Goal: Task Accomplishment & Management: Use online tool/utility

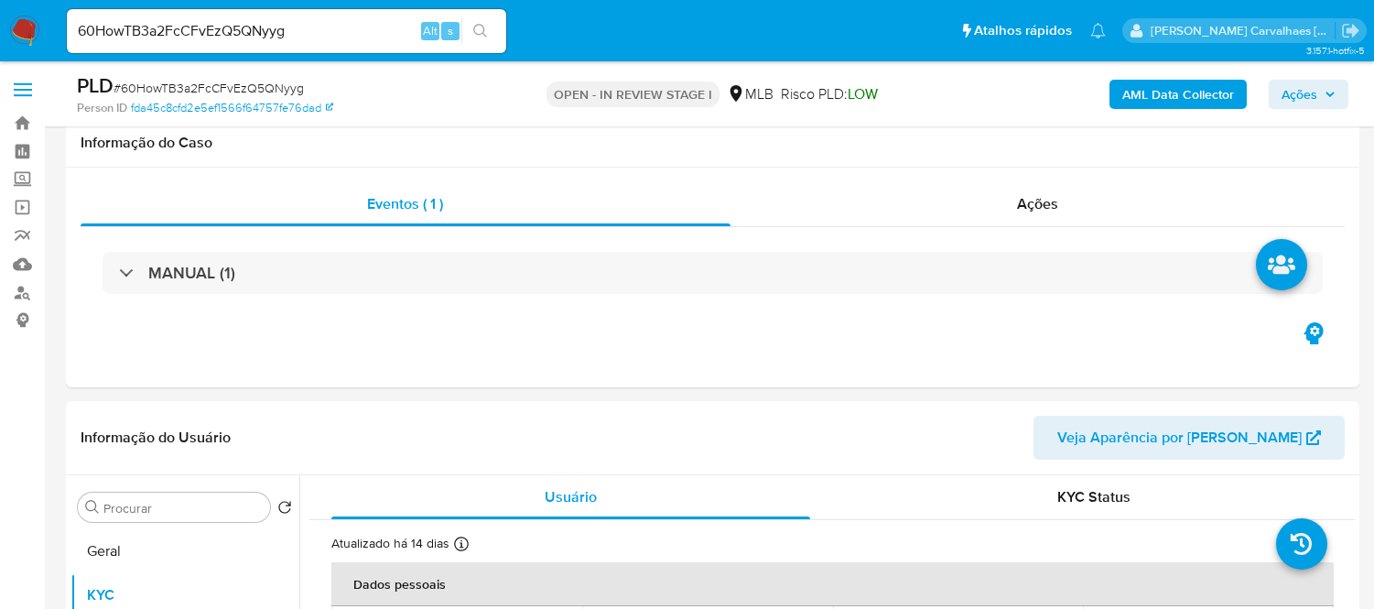
select select "10"
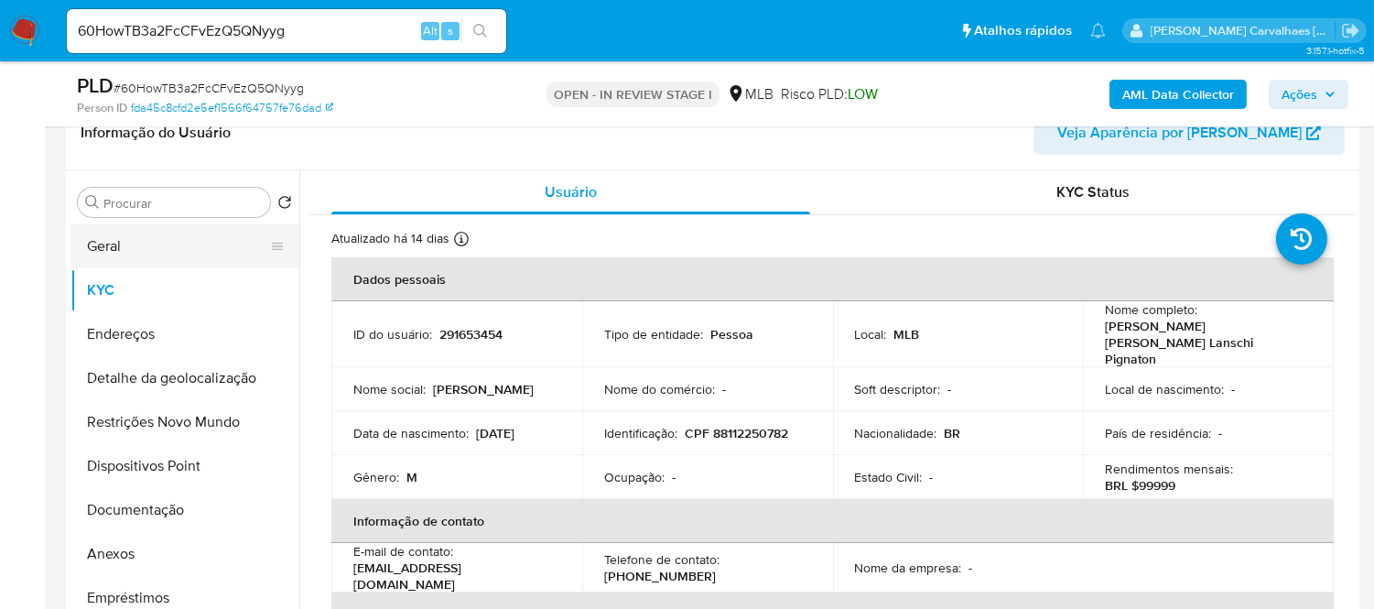
click at [125, 259] on button "Geral" at bounding box center [177, 246] width 214 height 44
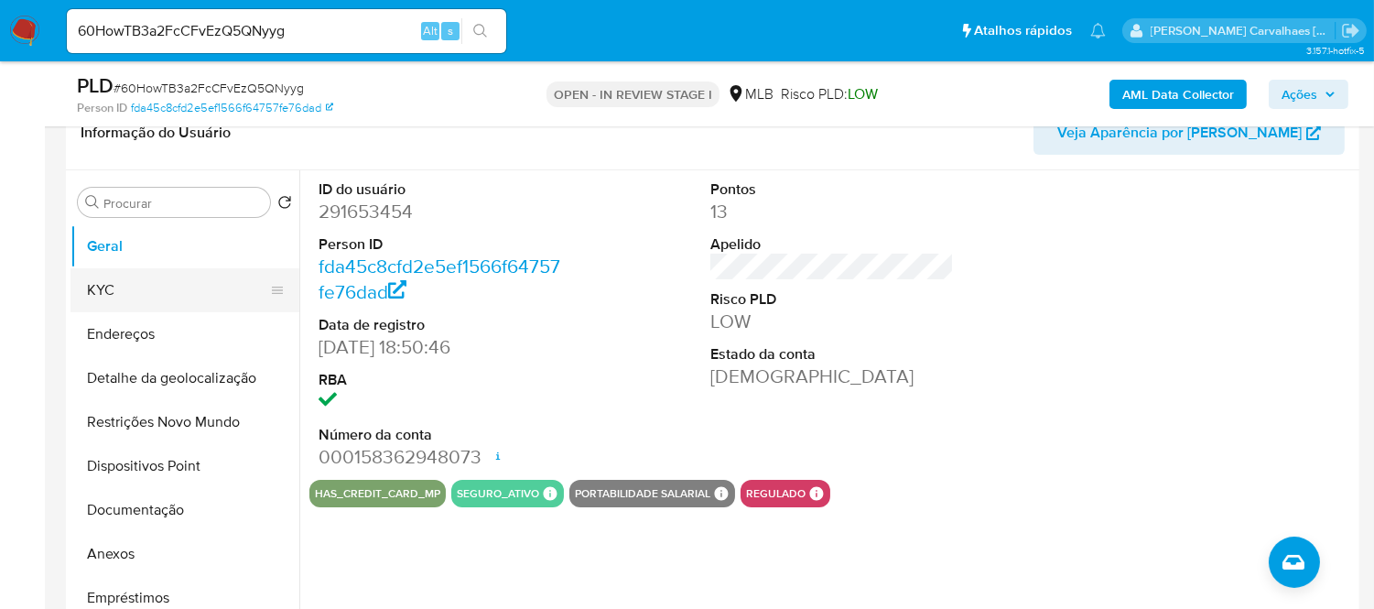
click at [117, 294] on button "KYC" at bounding box center [177, 290] width 214 height 44
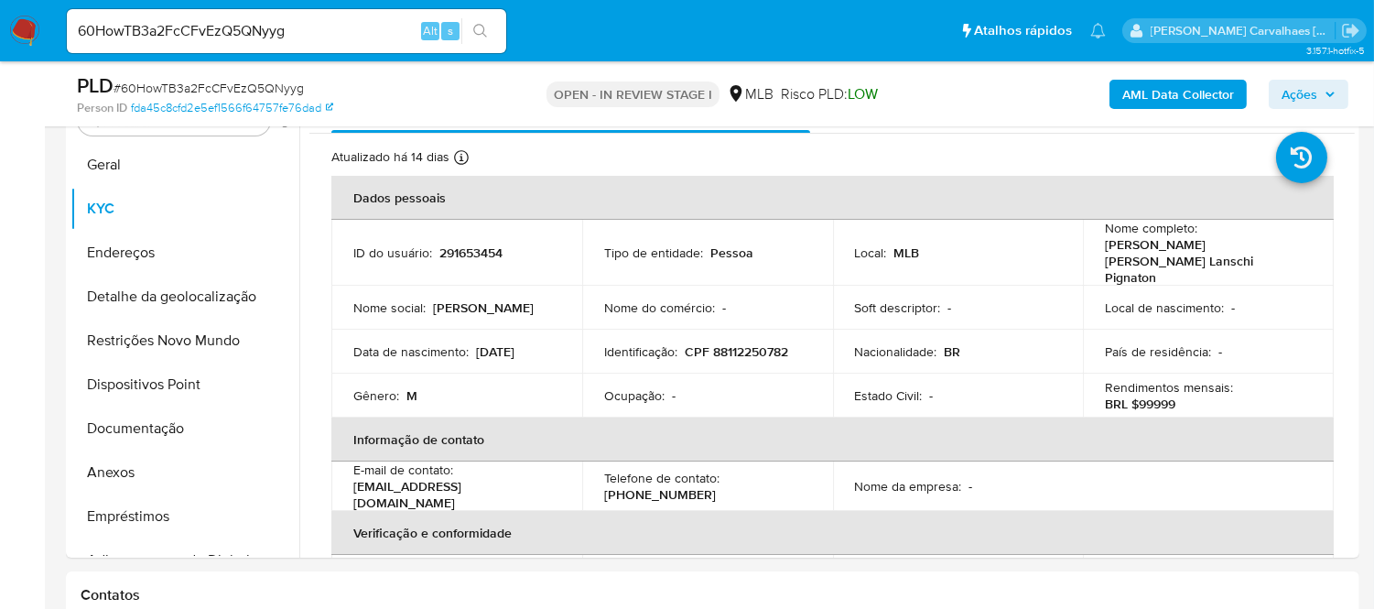
scroll to position [427, 0]
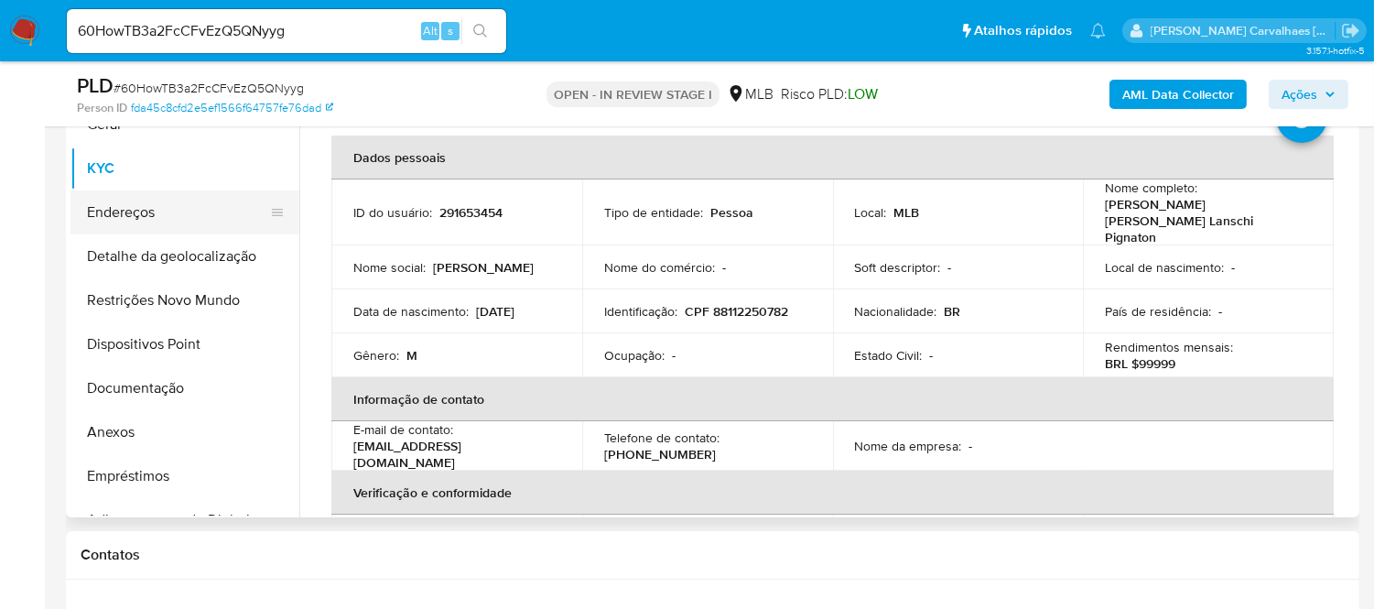
click at [124, 213] on button "Endereços" at bounding box center [177, 212] width 214 height 44
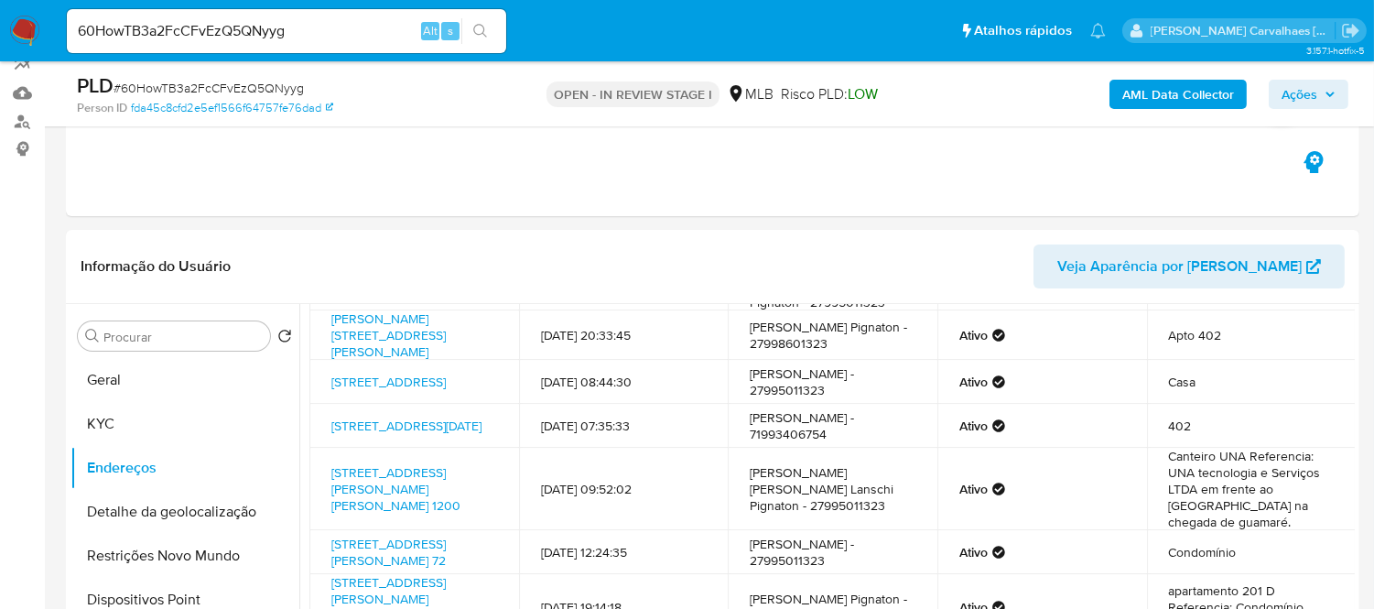
scroll to position [252, 0]
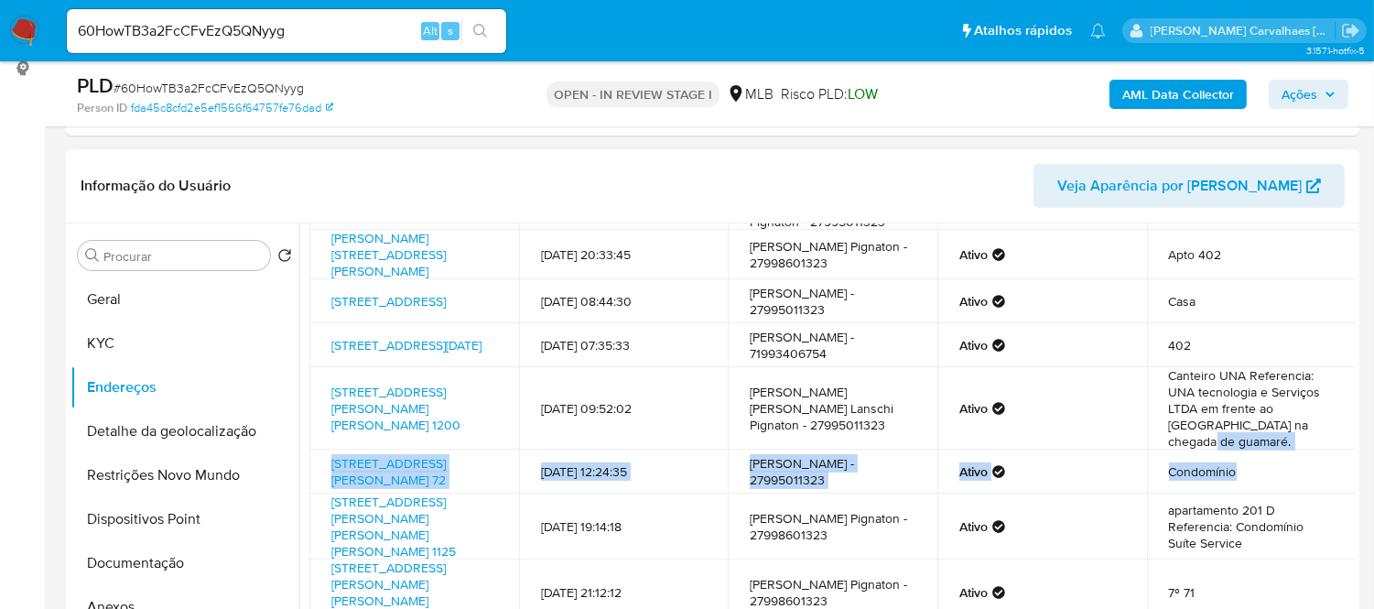
drag, startPoint x: 1347, startPoint y: 494, endPoint x: 1340, endPoint y: 433, distance: 61.7
click at [1340, 433] on tbody "[STREET_ADDRESS] 112 [DATE] 14:59:36 [PERSON_NAME] [PERSON_NAME] Lanschi Pignat…" at bounding box center [832, 424] width 1046 height 489
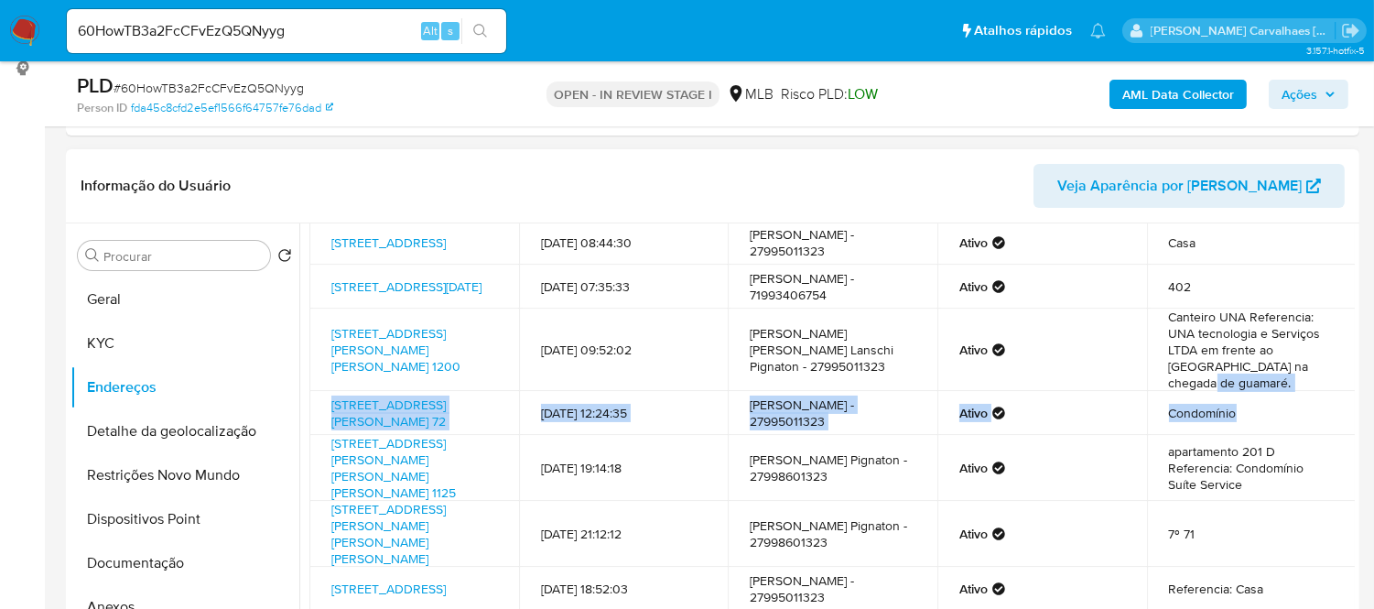
scroll to position [183, 0]
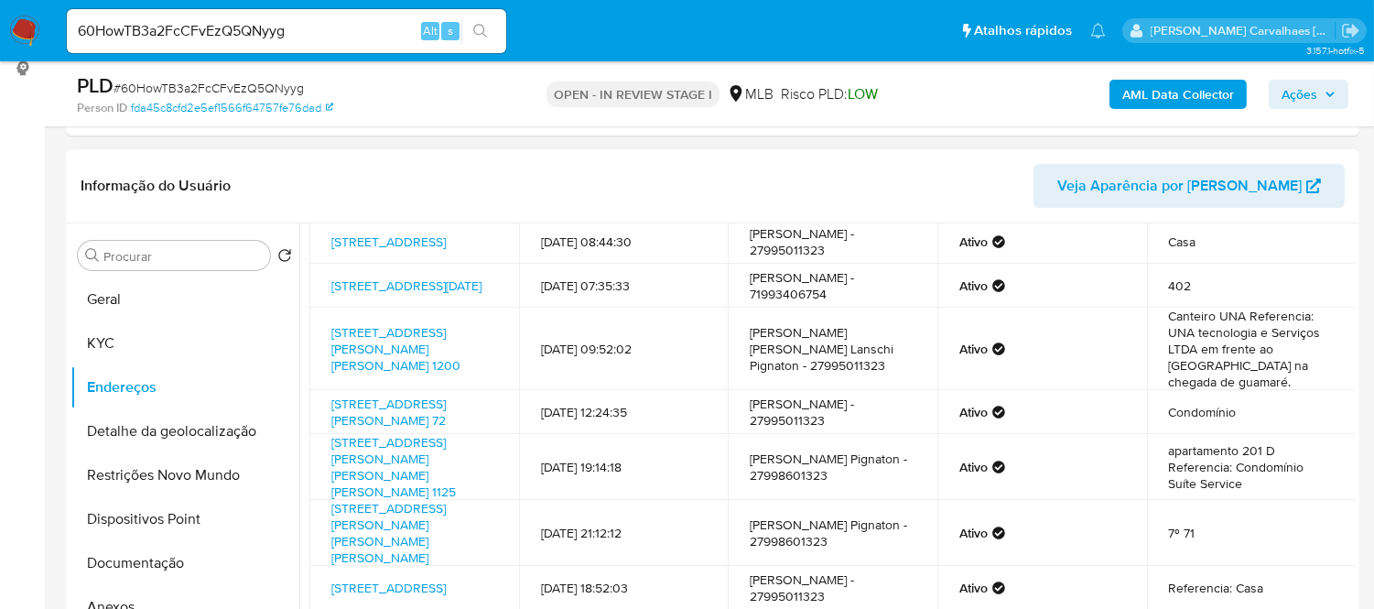
click at [523, 500] on td "[DATE] 19:14:18" at bounding box center [624, 467] width 210 height 66
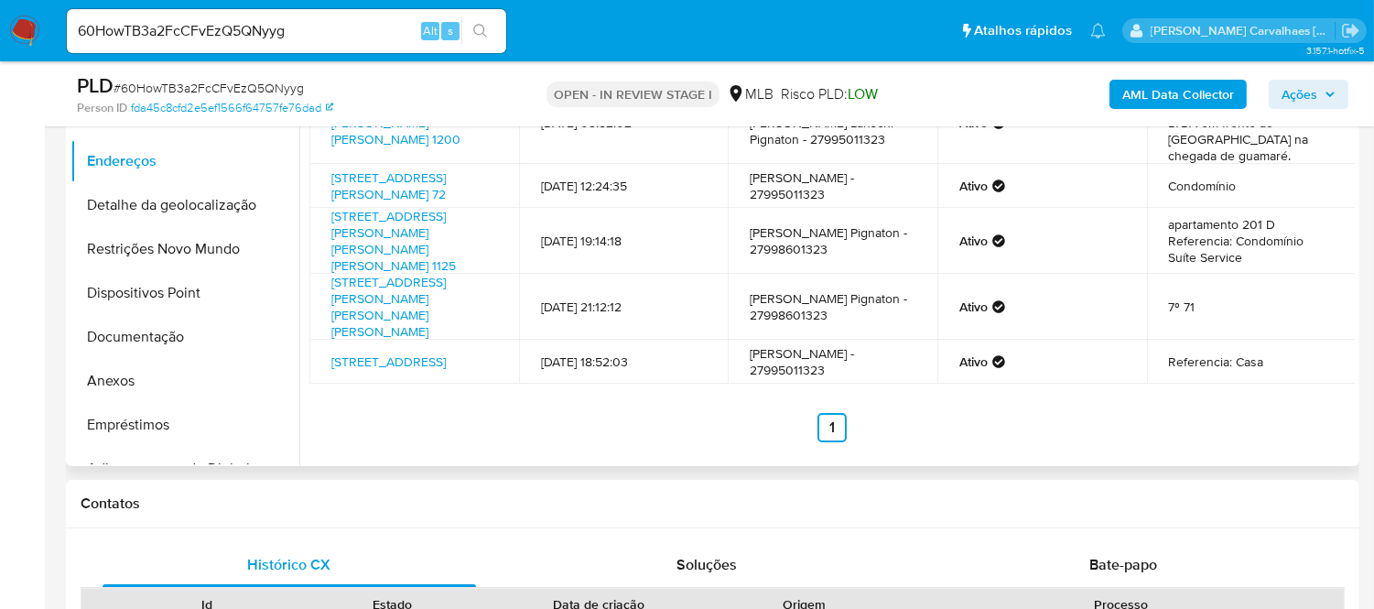
scroll to position [455, 0]
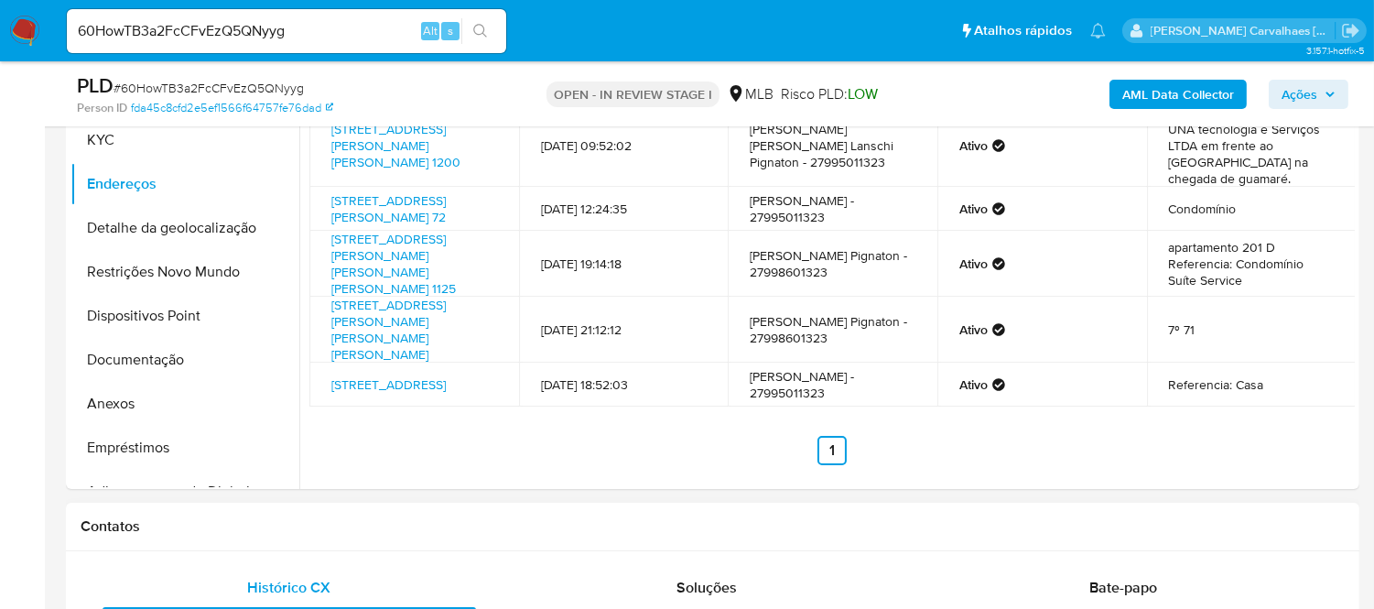
click at [570, 536] on div "Contatos" at bounding box center [713, 527] width 1294 height 49
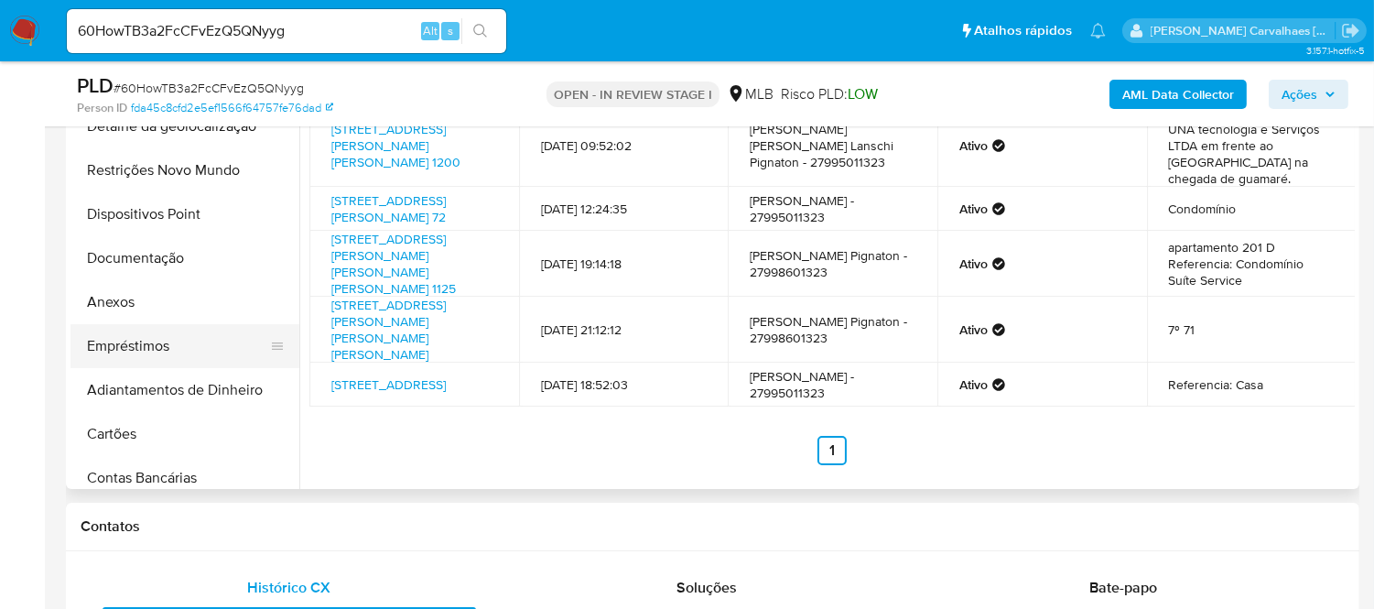
scroll to position [0, 0]
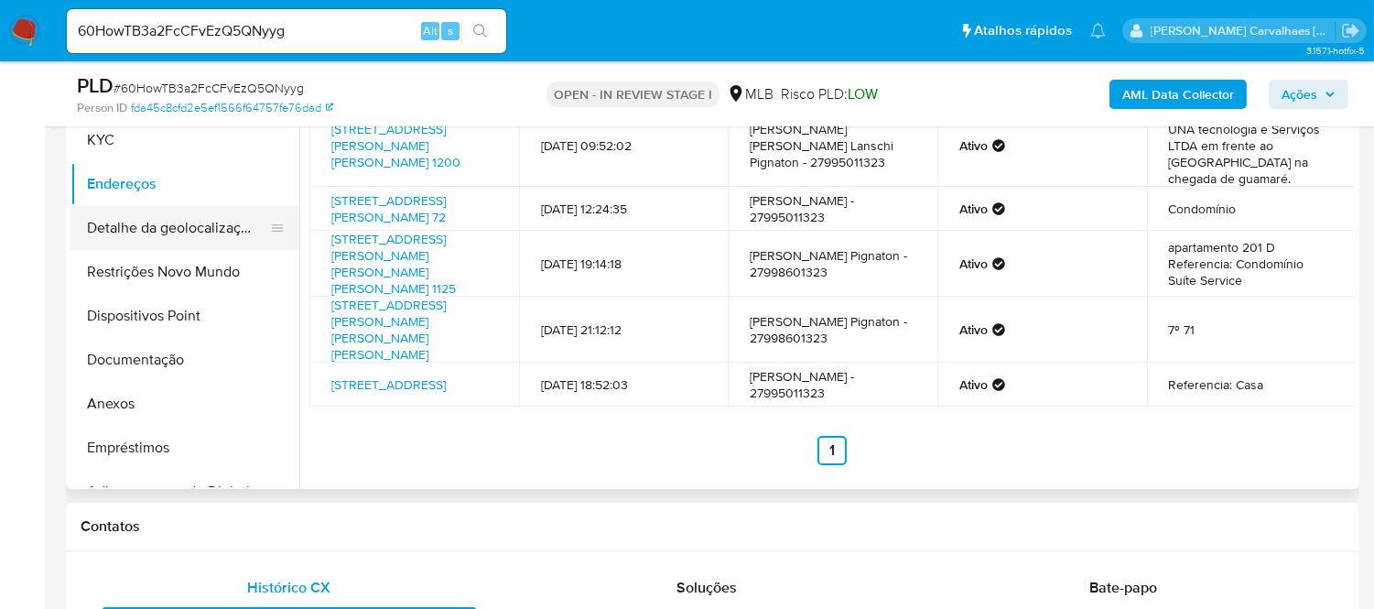
click at [178, 232] on button "Detalhe da geolocalização" at bounding box center [177, 228] width 214 height 44
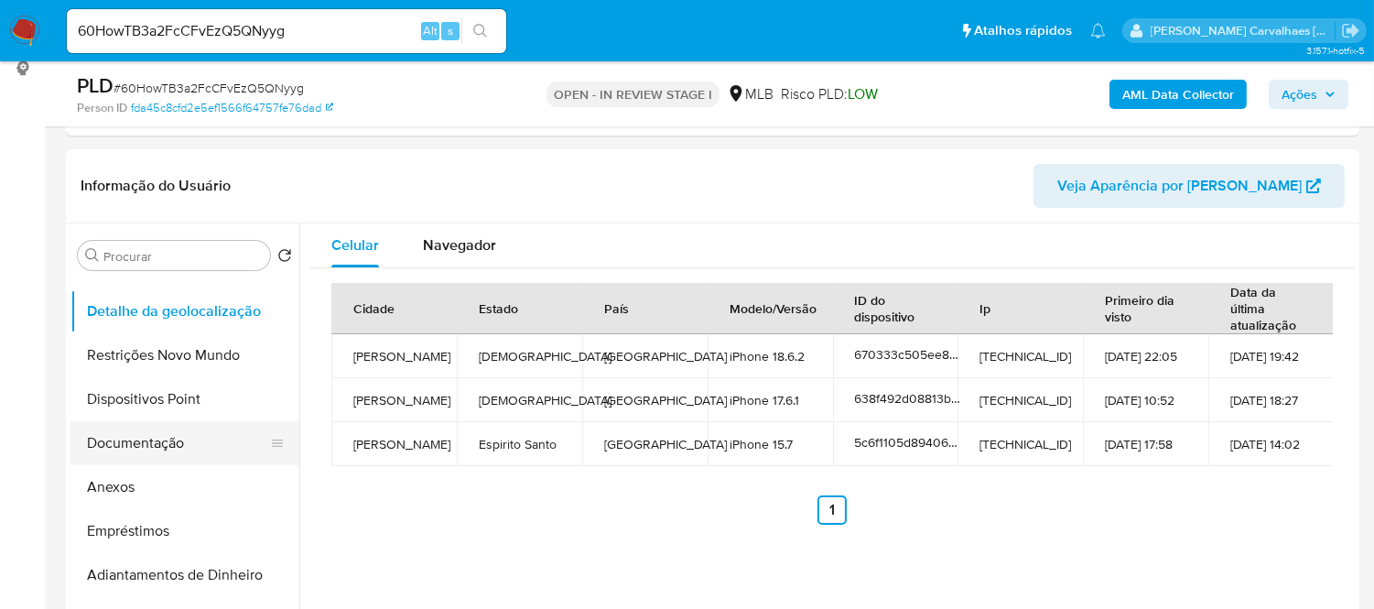
scroll to position [102, 0]
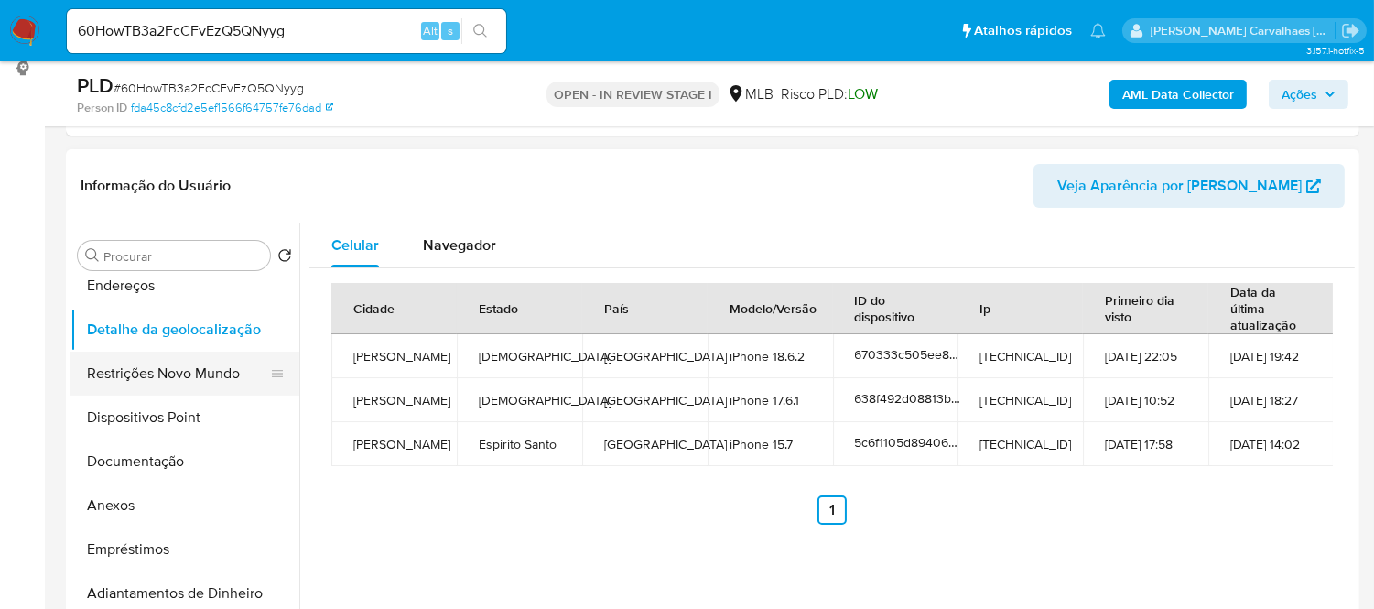
click at [153, 383] on button "Restrições Novo Mundo" at bounding box center [177, 374] width 214 height 44
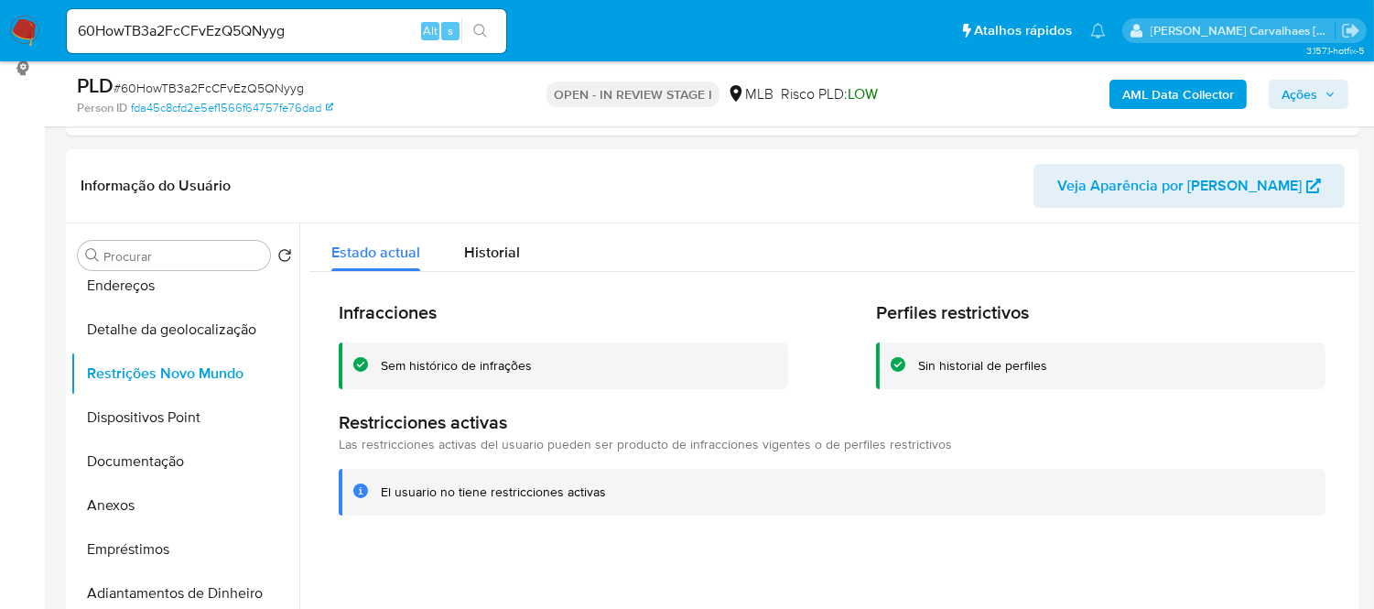
scroll to position [286, 0]
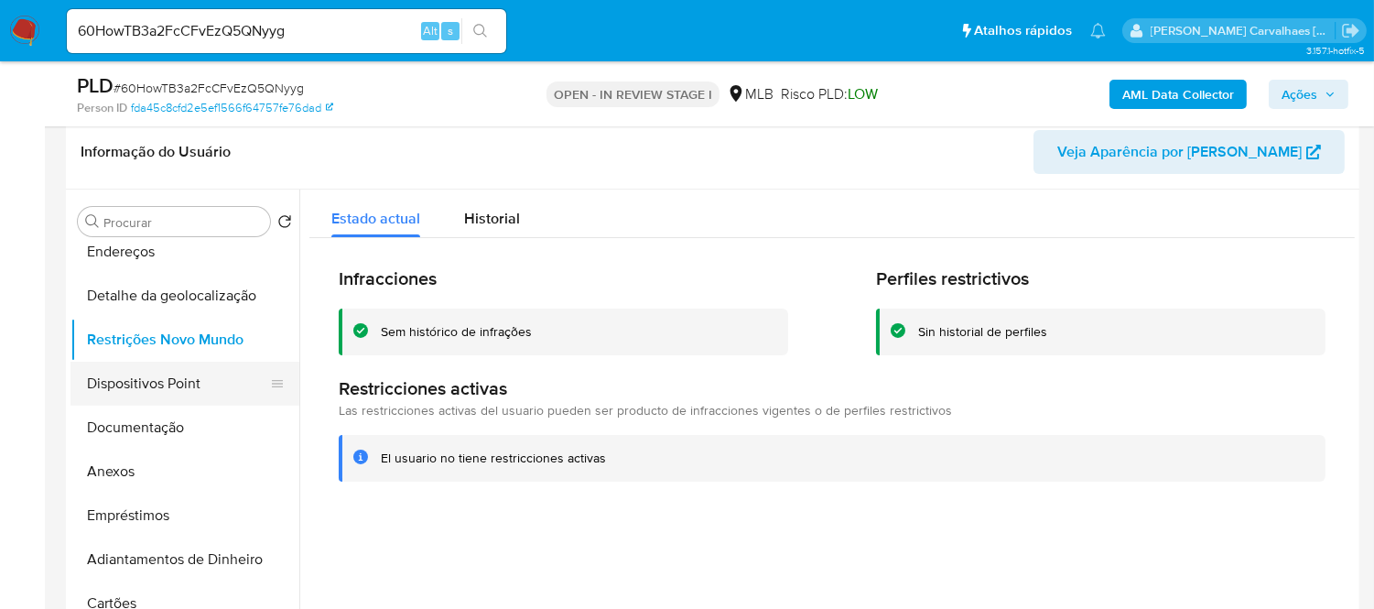
click at [186, 387] on button "Dispositivos Point" at bounding box center [177, 384] width 214 height 44
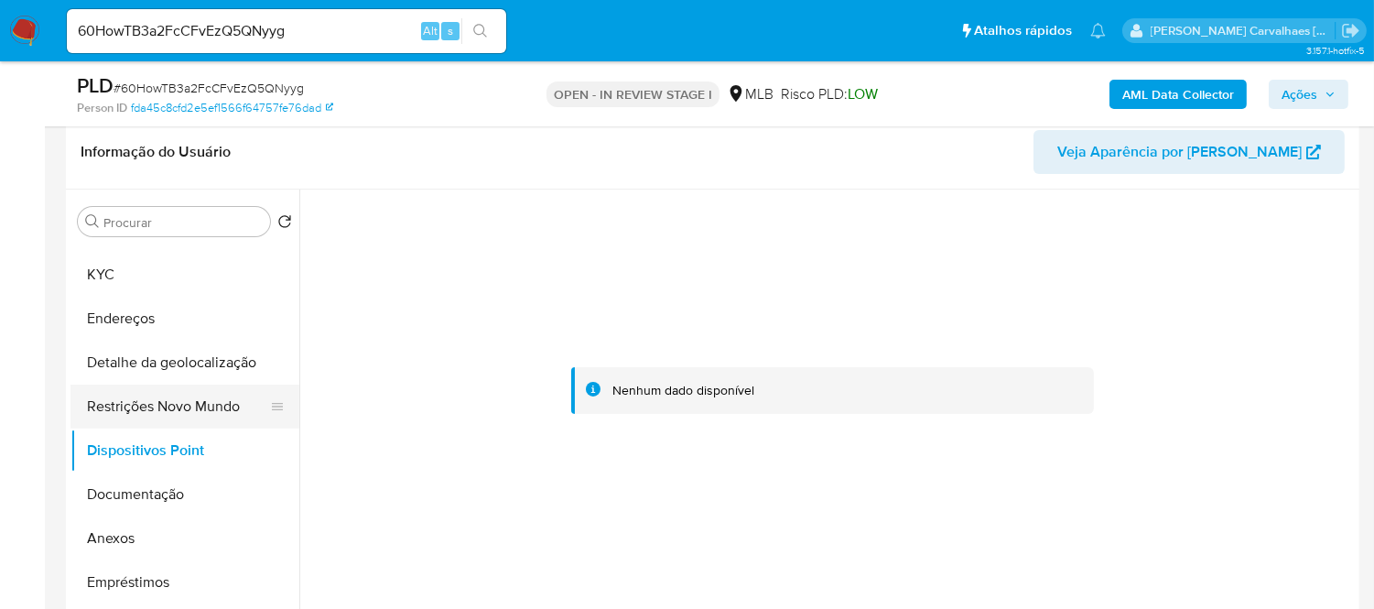
scroll to position [0, 0]
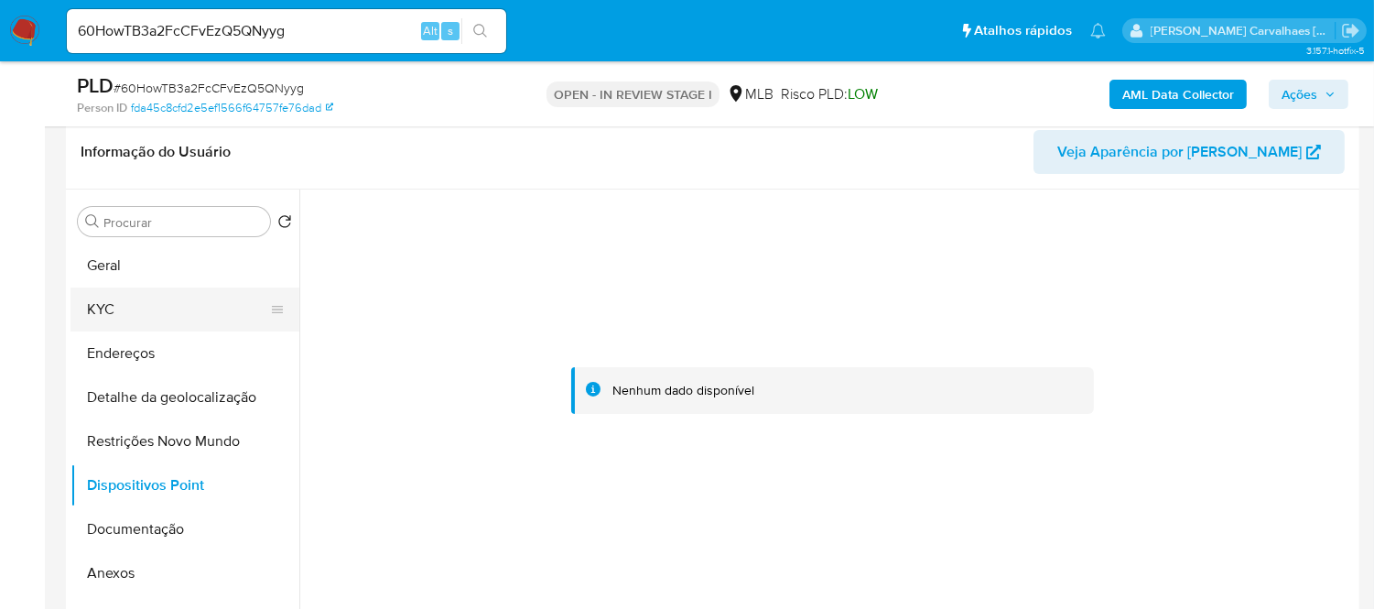
click at [133, 305] on button "KYC" at bounding box center [177, 309] width 214 height 44
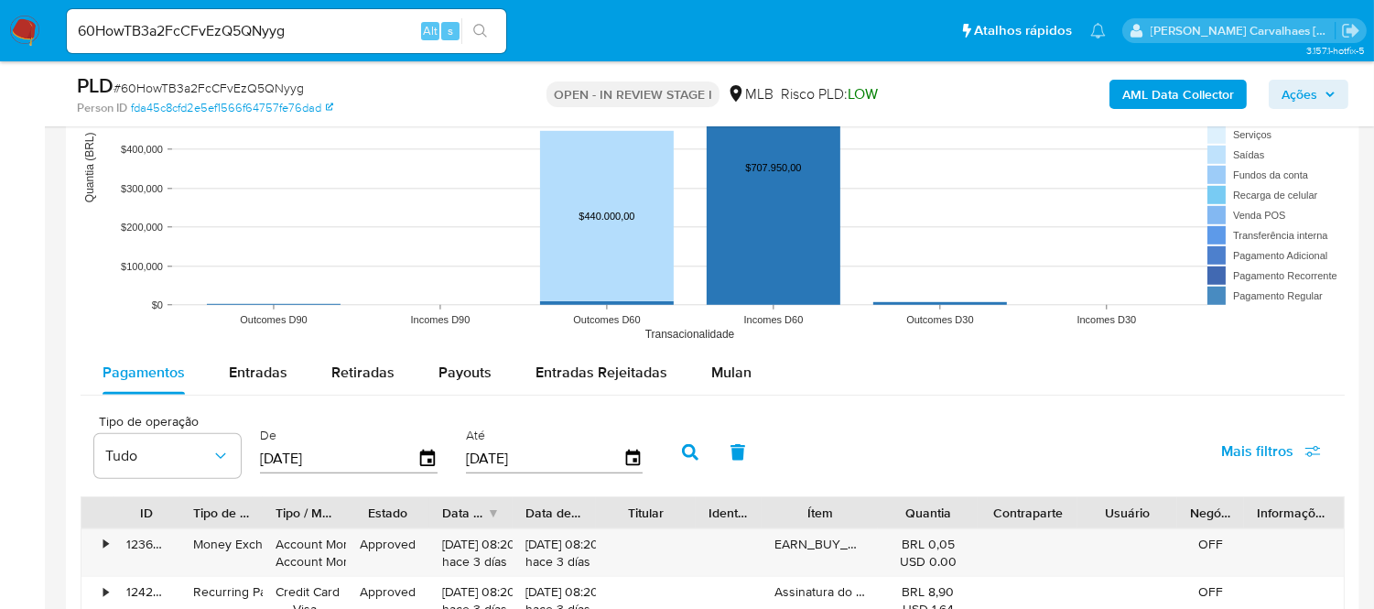
scroll to position [1913, 0]
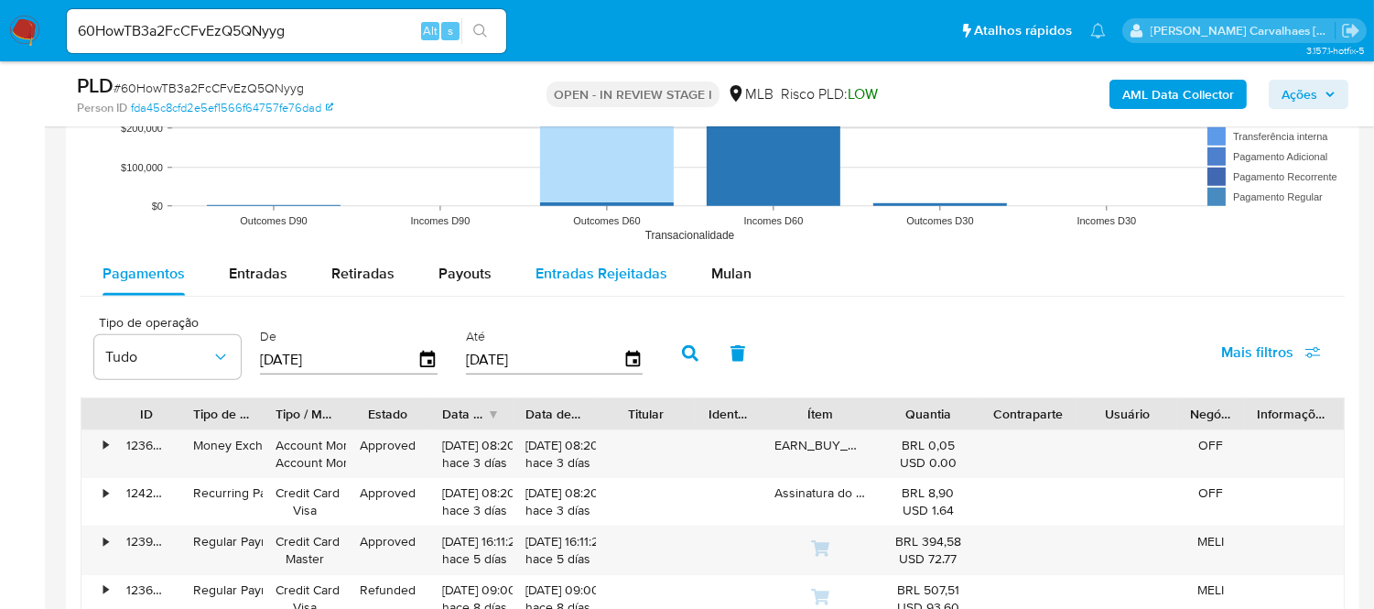
click at [596, 270] on span "Entradas Rejeitadas" at bounding box center [602, 273] width 132 height 21
select select "10"
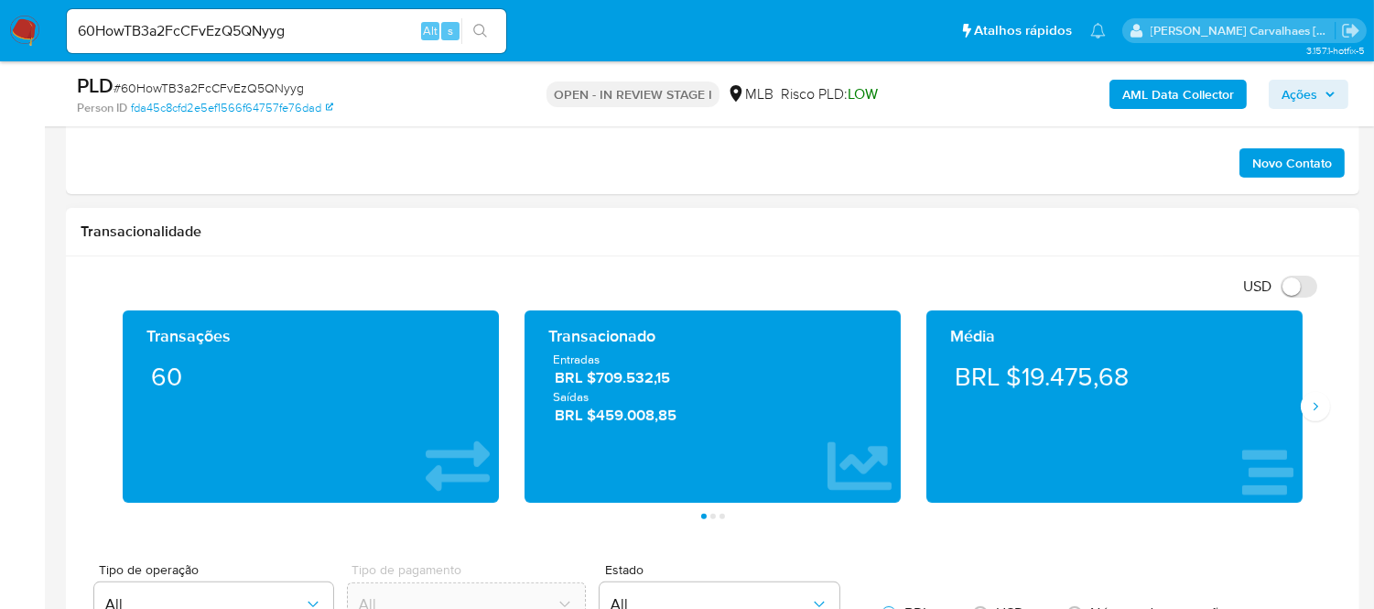
scroll to position [1160, 0]
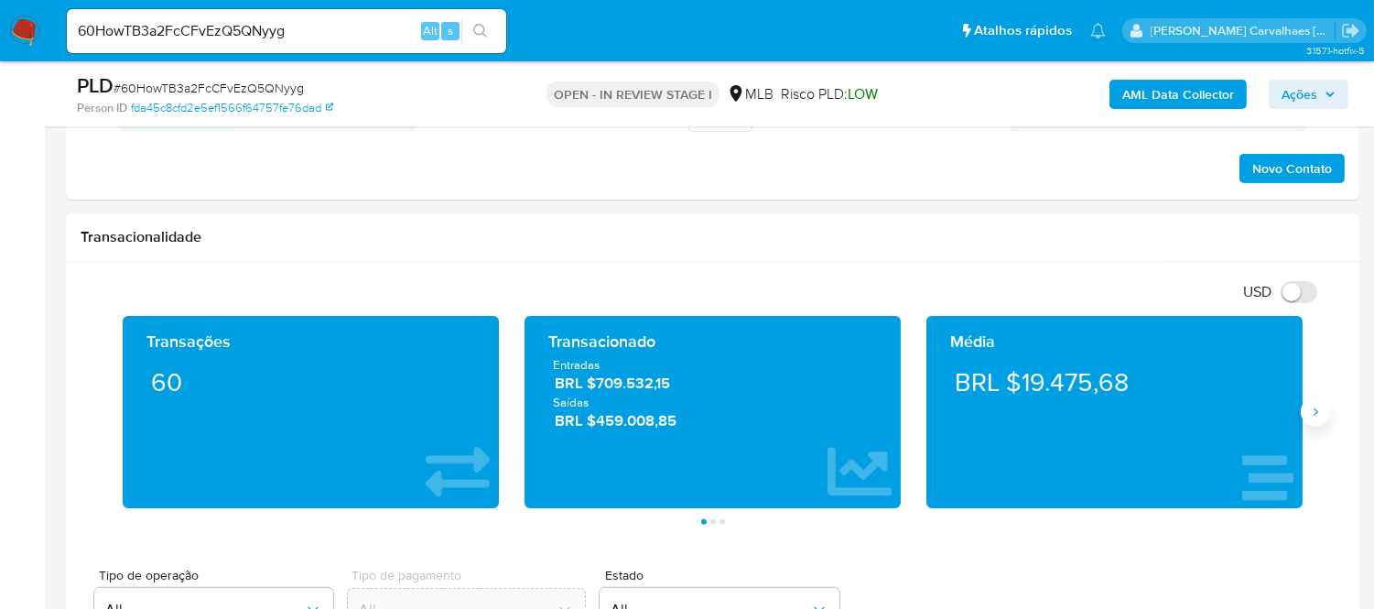
click at [1315, 410] on icon "Siguiente" at bounding box center [1316, 411] width 5 height 8
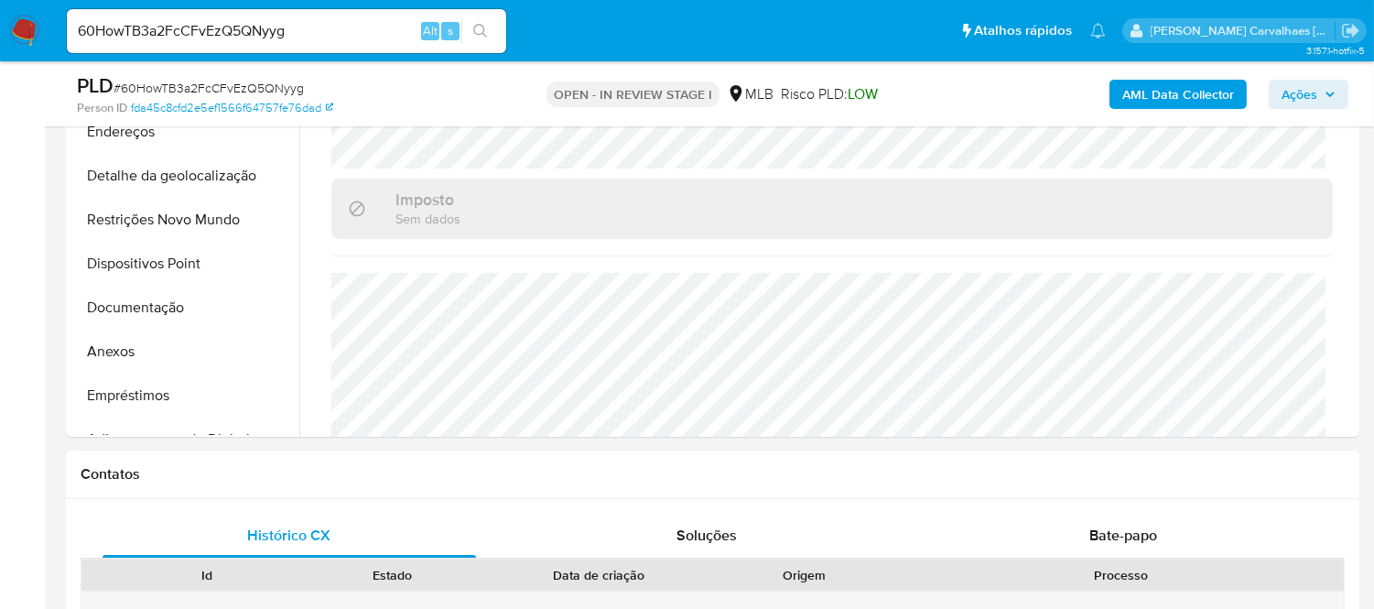
scroll to position [449, 0]
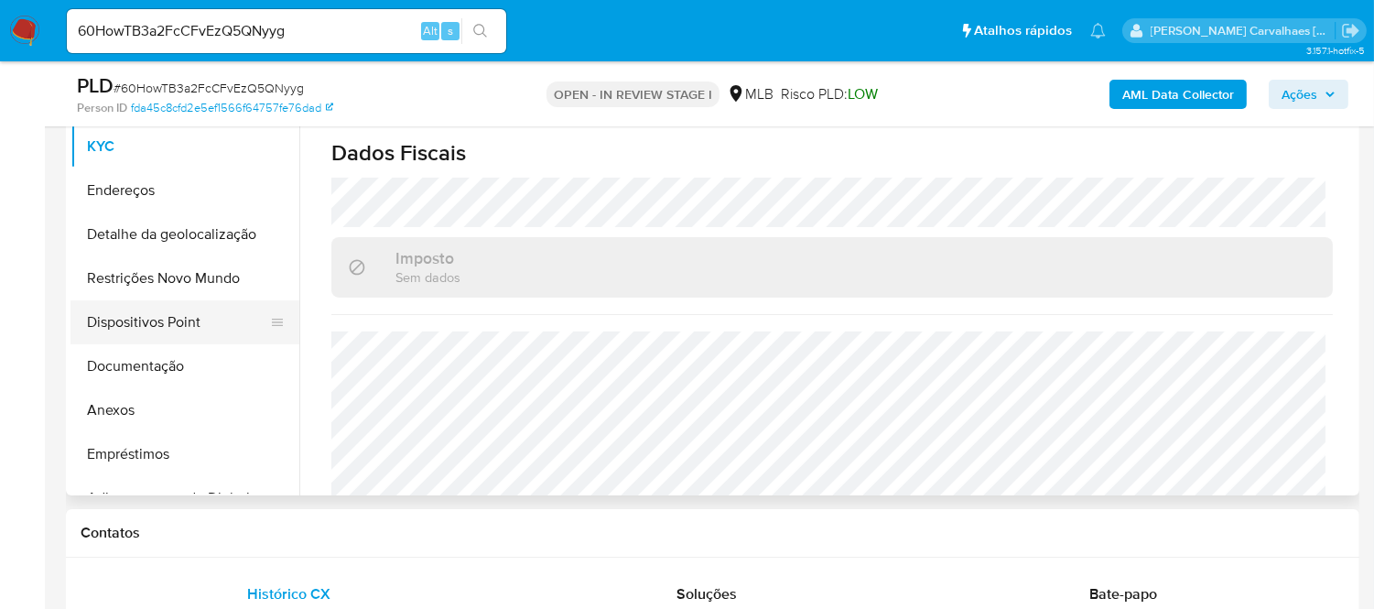
click at [189, 324] on button "Dispositivos Point" at bounding box center [177, 322] width 214 height 44
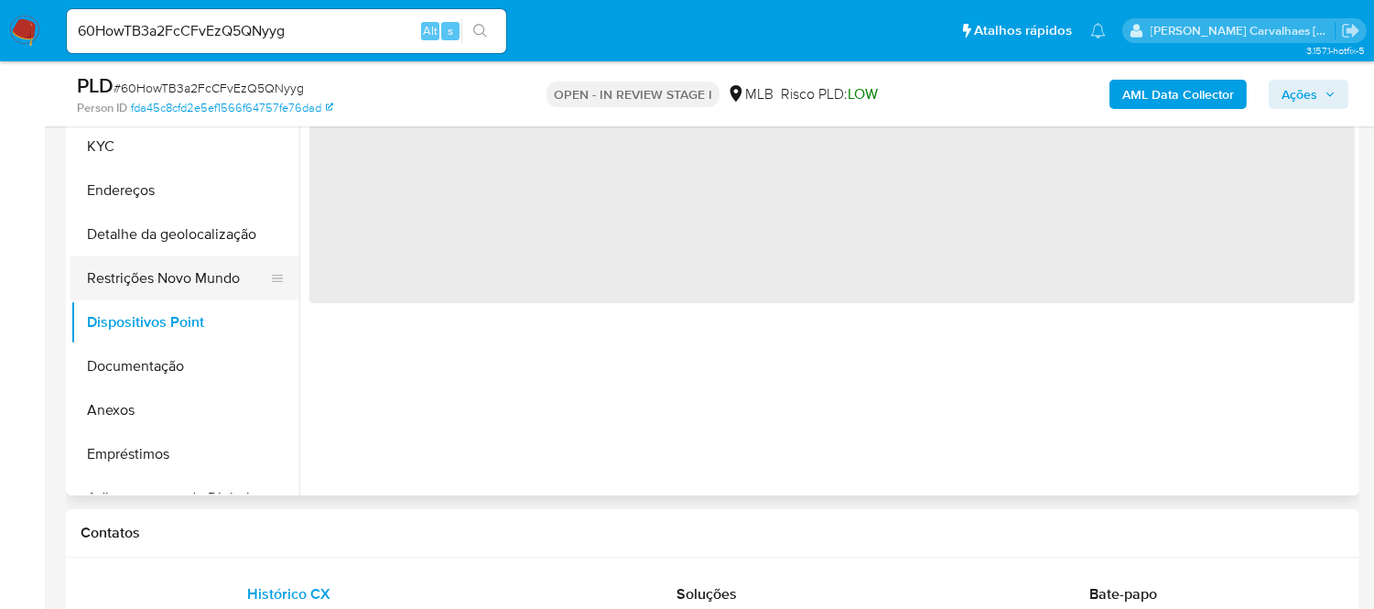
click at [178, 279] on button "Restrições Novo Mundo" at bounding box center [177, 278] width 214 height 44
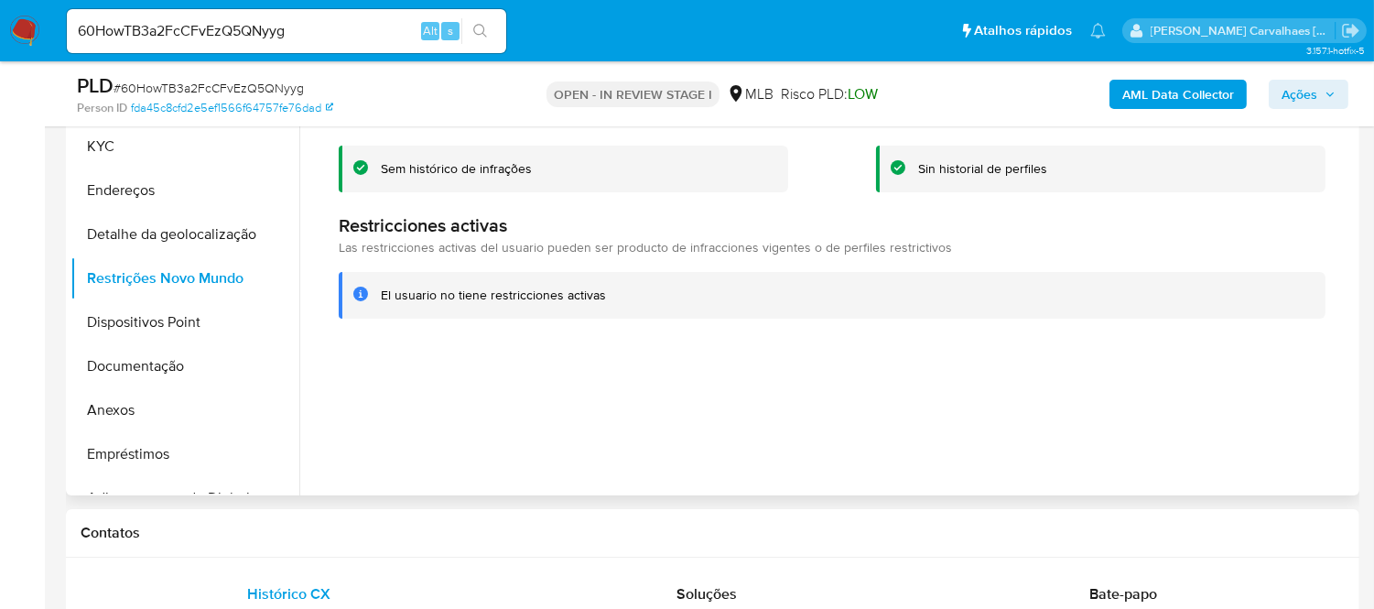
drag, startPoint x: 379, startPoint y: 299, endPoint x: 605, endPoint y: 299, distance: 226.1
click at [605, 299] on div "El usuario no tiene restricciones activas" at bounding box center [832, 295] width 987 height 47
click at [714, 396] on div at bounding box center [827, 261] width 1056 height 469
click at [1302, 90] on span "Ações" at bounding box center [1300, 94] width 36 height 29
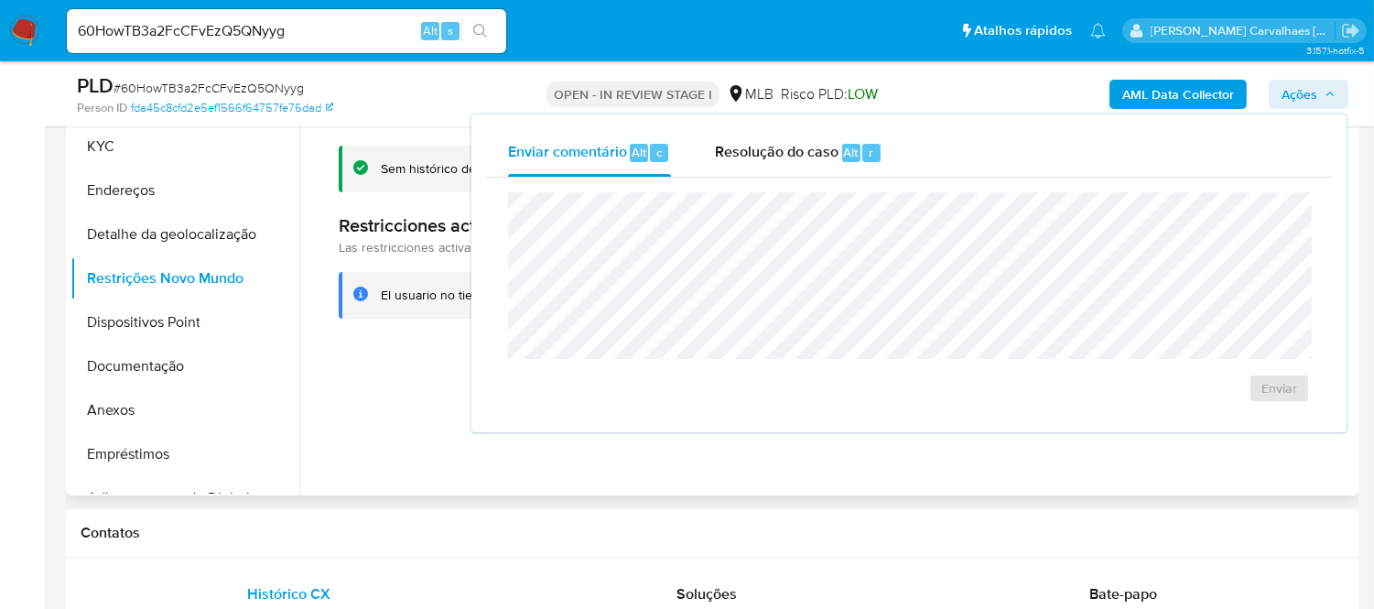
click at [336, 404] on div at bounding box center [827, 261] width 1056 height 469
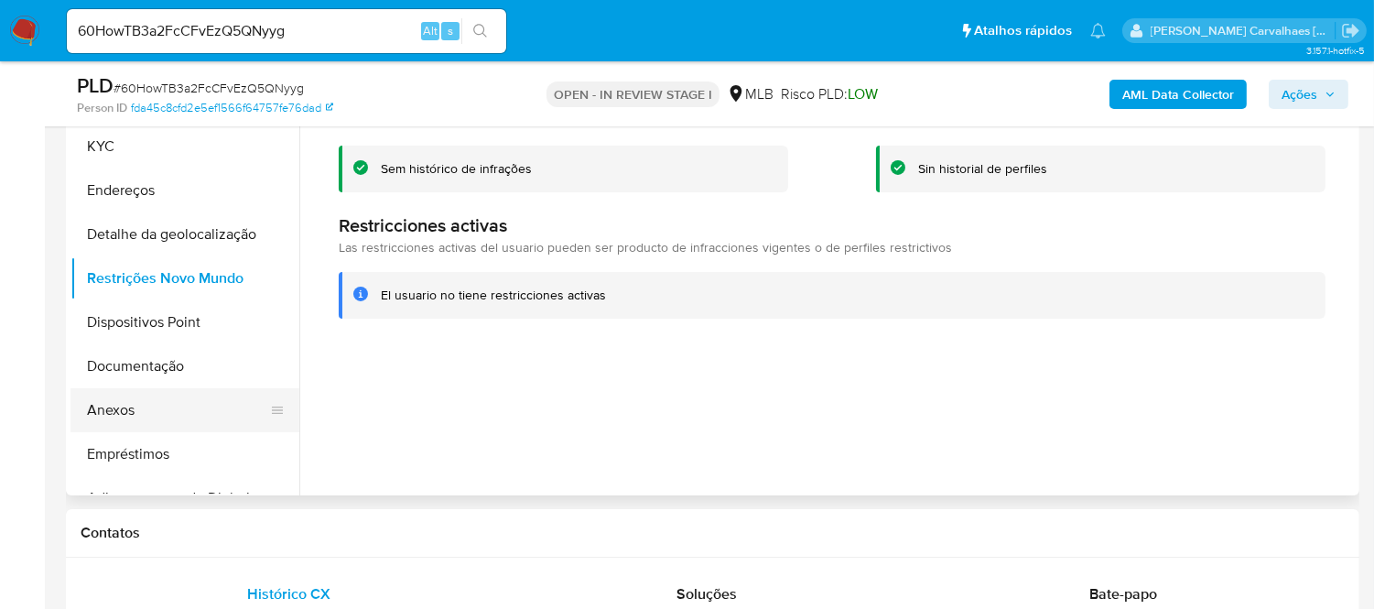
click at [117, 417] on button "Anexos" at bounding box center [177, 410] width 214 height 44
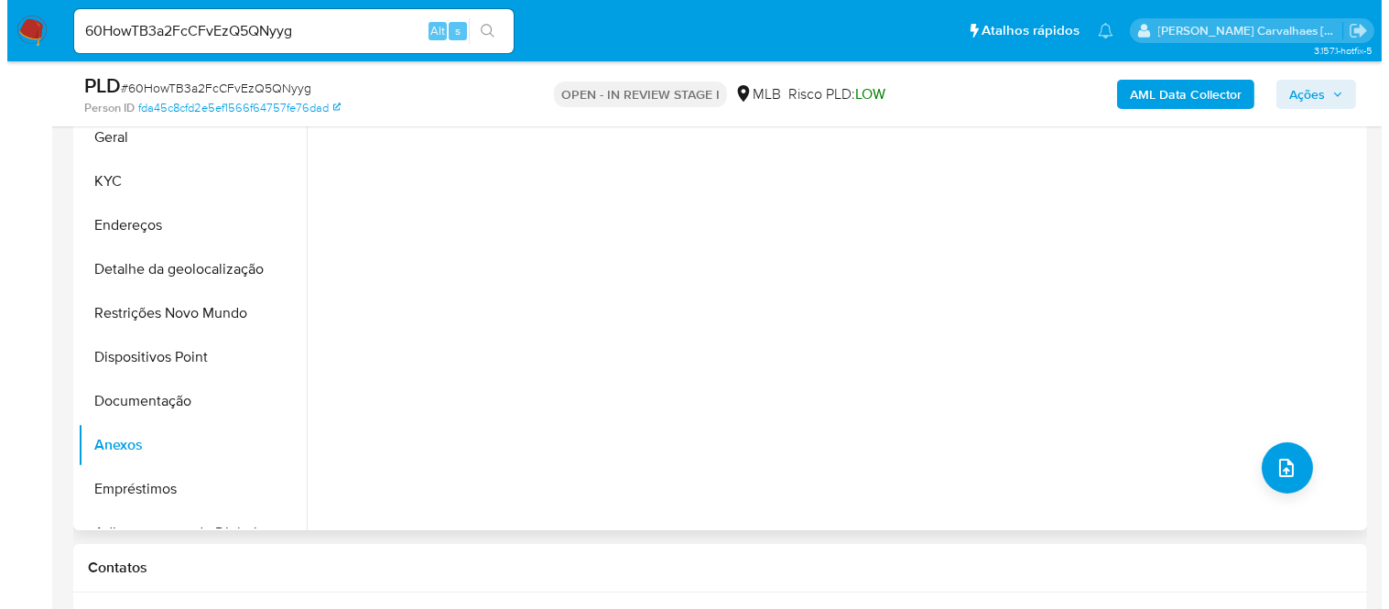
scroll to position [449, 0]
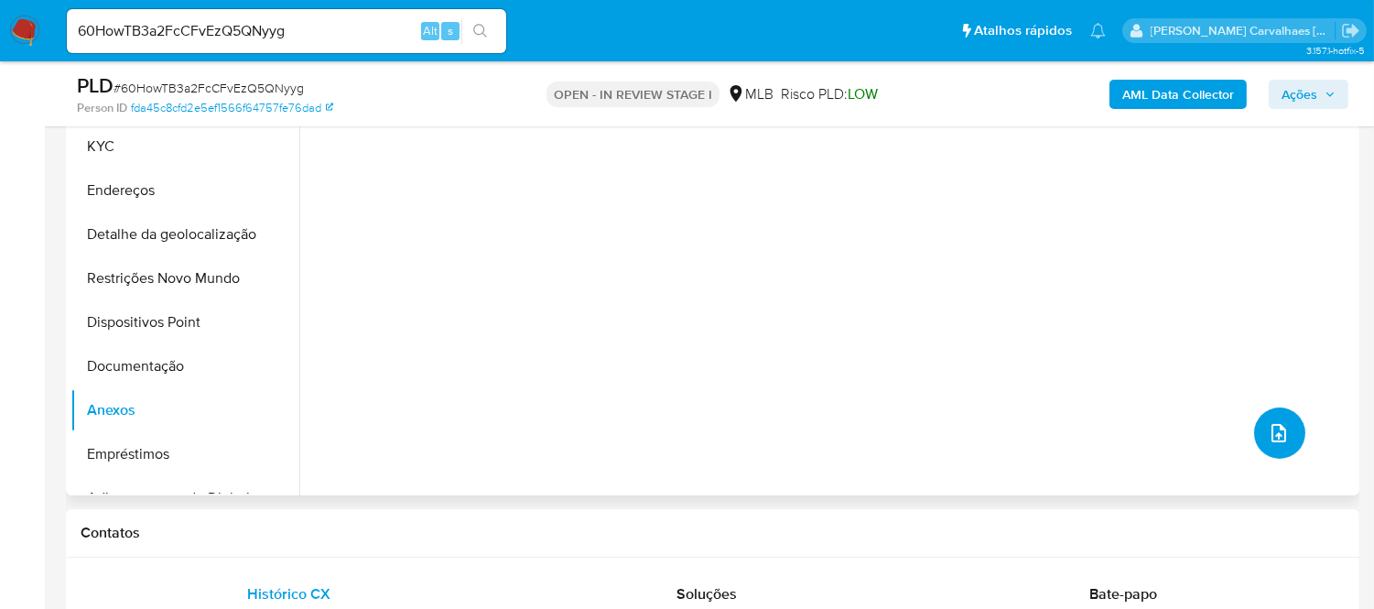
click at [1275, 440] on icon "upload-file" at bounding box center [1279, 433] width 15 height 18
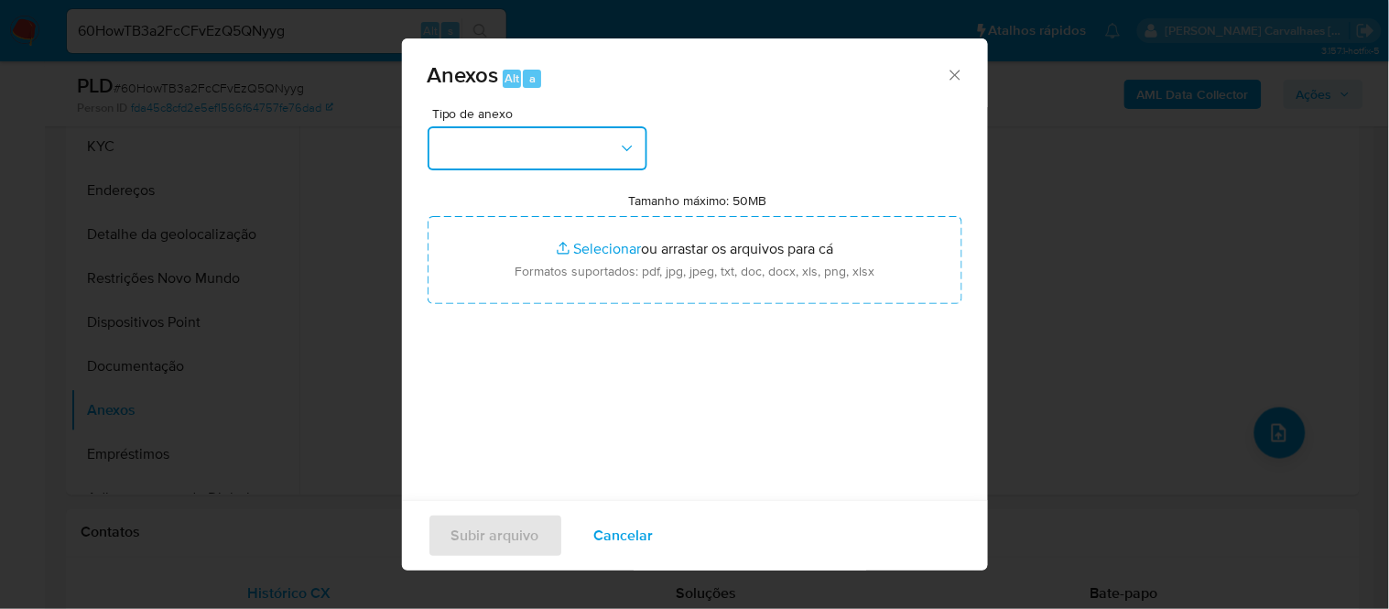
click at [595, 145] on button "button" at bounding box center [538, 148] width 220 height 44
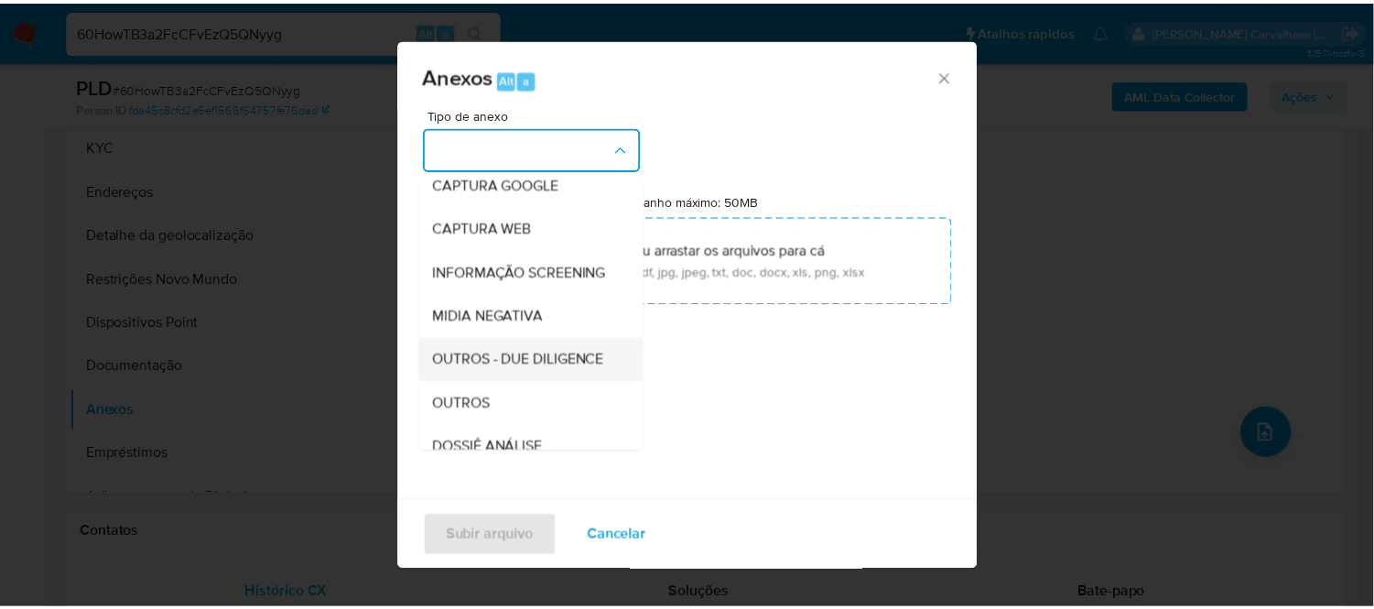
scroll to position [203, 0]
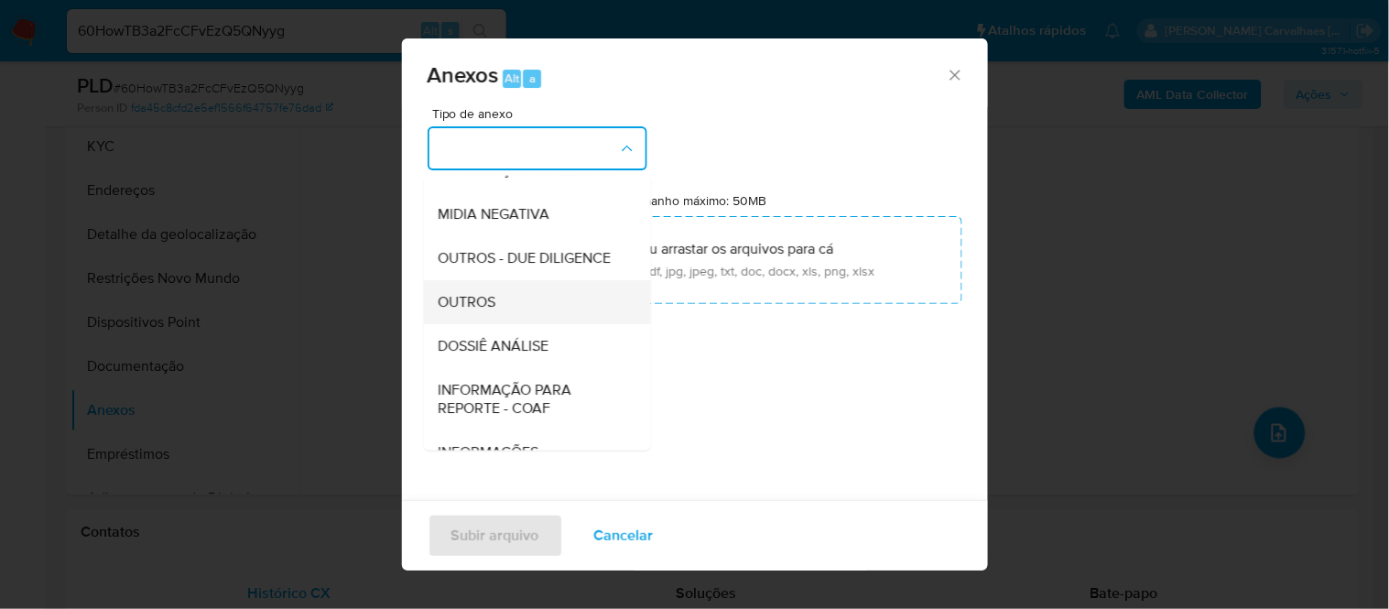
click at [482, 310] on span "OUTROS" at bounding box center [467, 301] width 58 height 18
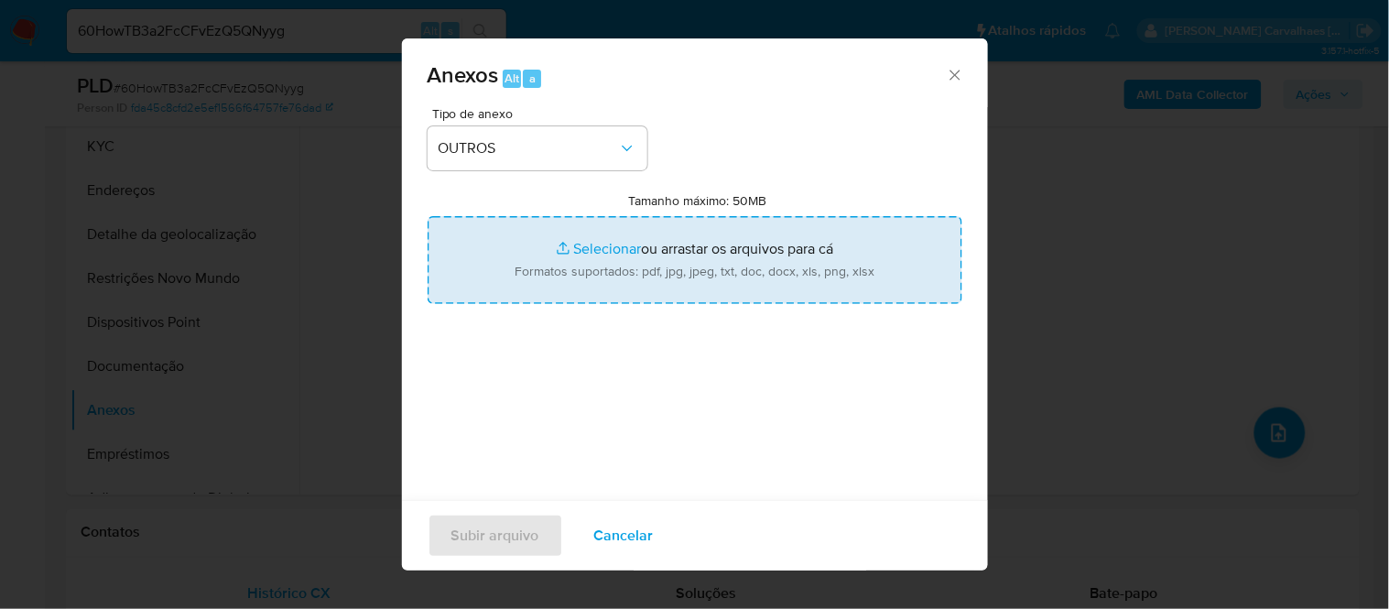
click at [587, 245] on input "Tamanho máximo: 50MB Selecionar arquivos" at bounding box center [695, 260] width 535 height 88
type input "C:\fakepath\DECLINIO - XXXX- CPF 88112250782 - [PERSON_NAME] [PERSON_NAME] LANS…"
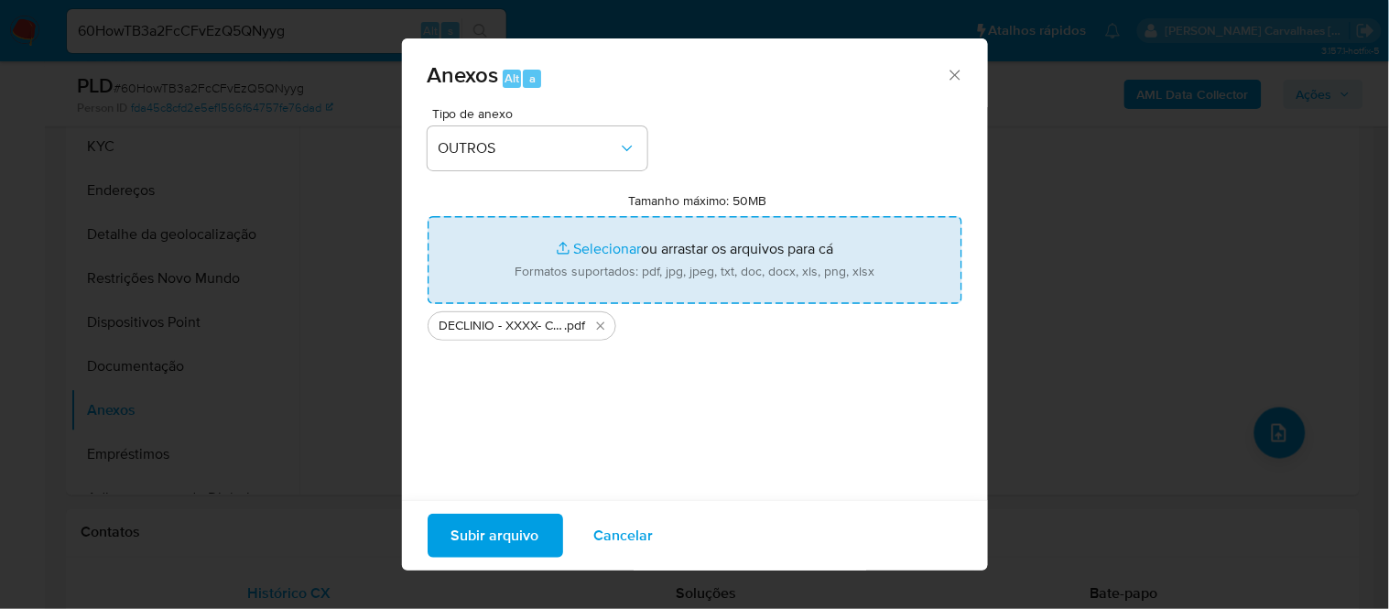
click at [588, 250] on input "Tamanho máximo: 50MB Selecionar arquivos" at bounding box center [695, 260] width 535 height 88
type input "C:\fakepath\Mulan [PERSON_NAME] [PERSON_NAME] Lanschi Pignaton 291653454_2025_0…"
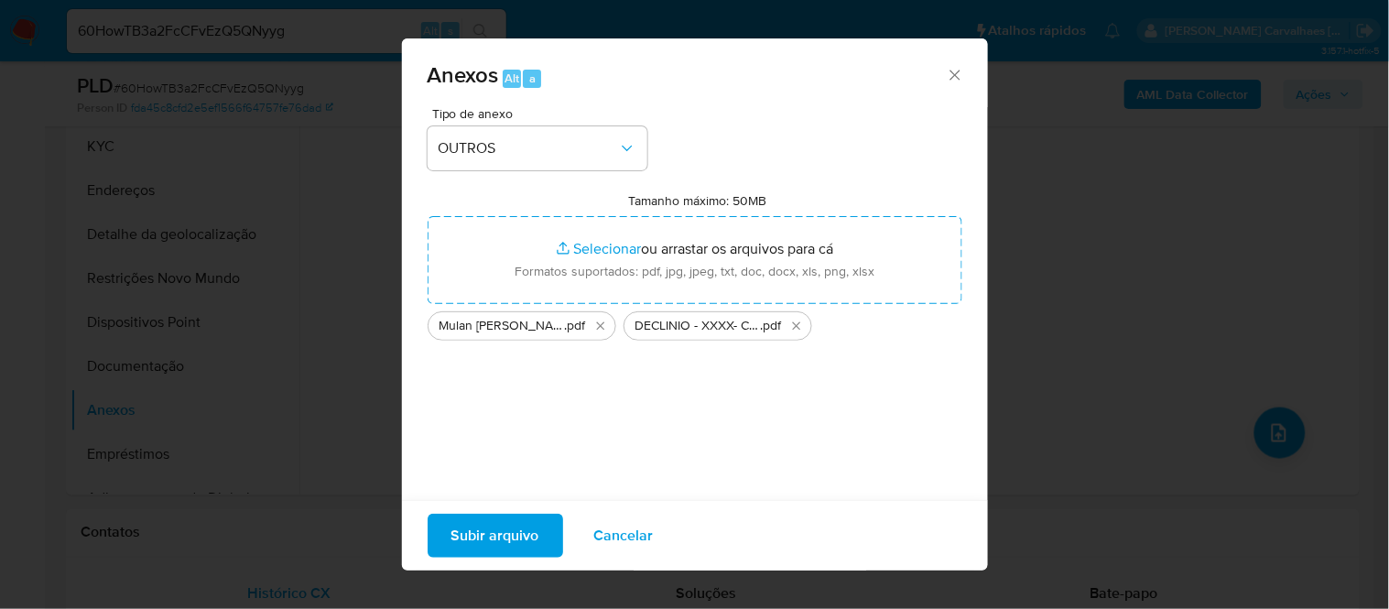
click at [496, 526] on span "Subir arquivo" at bounding box center [495, 535] width 88 height 40
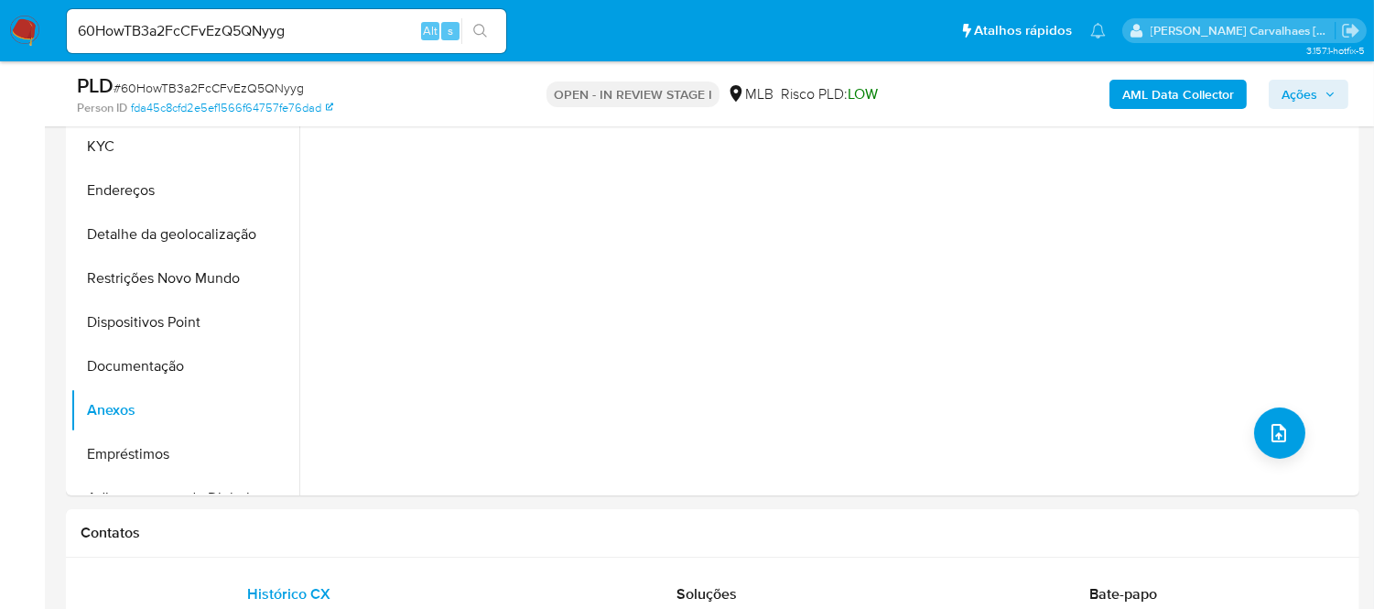
click at [1302, 97] on span "Ações" at bounding box center [1300, 94] width 36 height 29
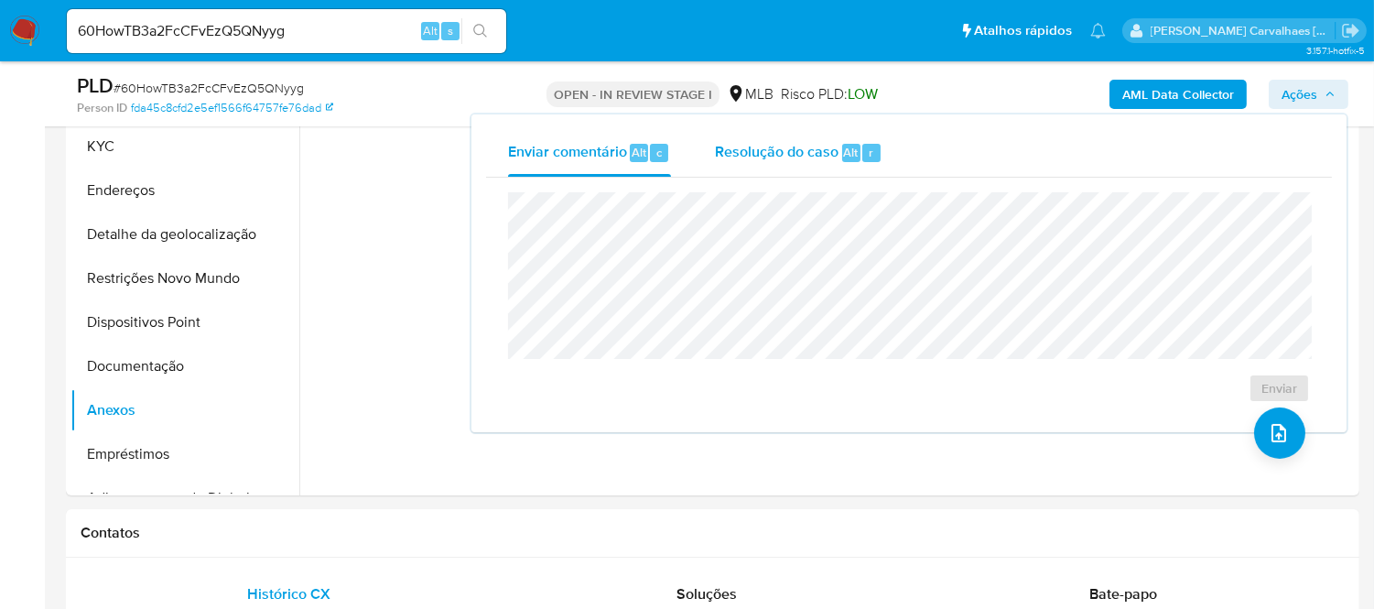
click at [779, 158] on span "Resolução do caso" at bounding box center [777, 151] width 124 height 21
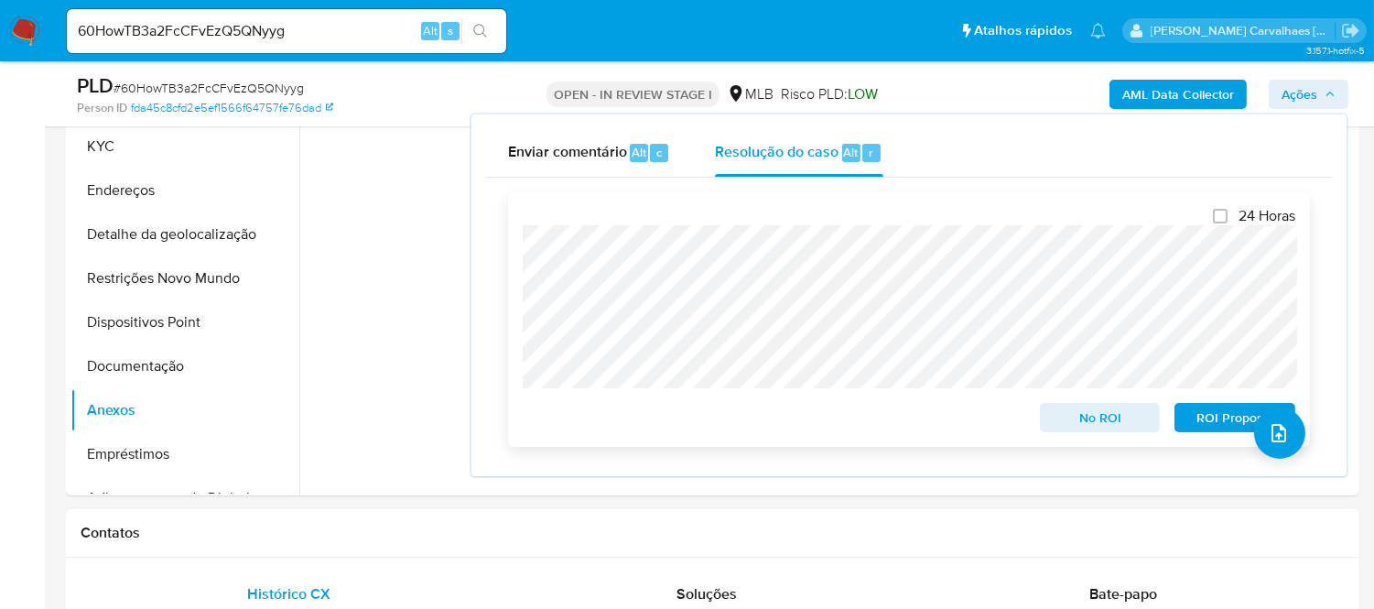
click at [1099, 412] on span "No ROI" at bounding box center [1100, 418] width 95 height 26
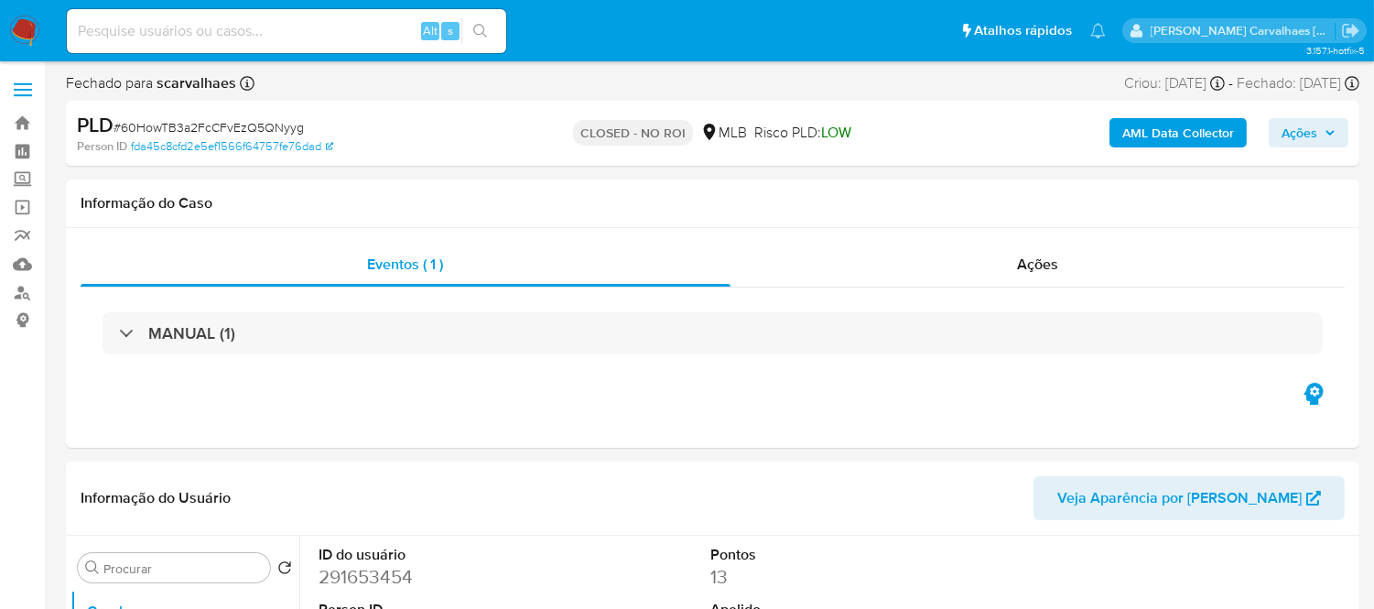
select select "10"
click at [30, 26] on img at bounding box center [24, 31] width 31 height 31
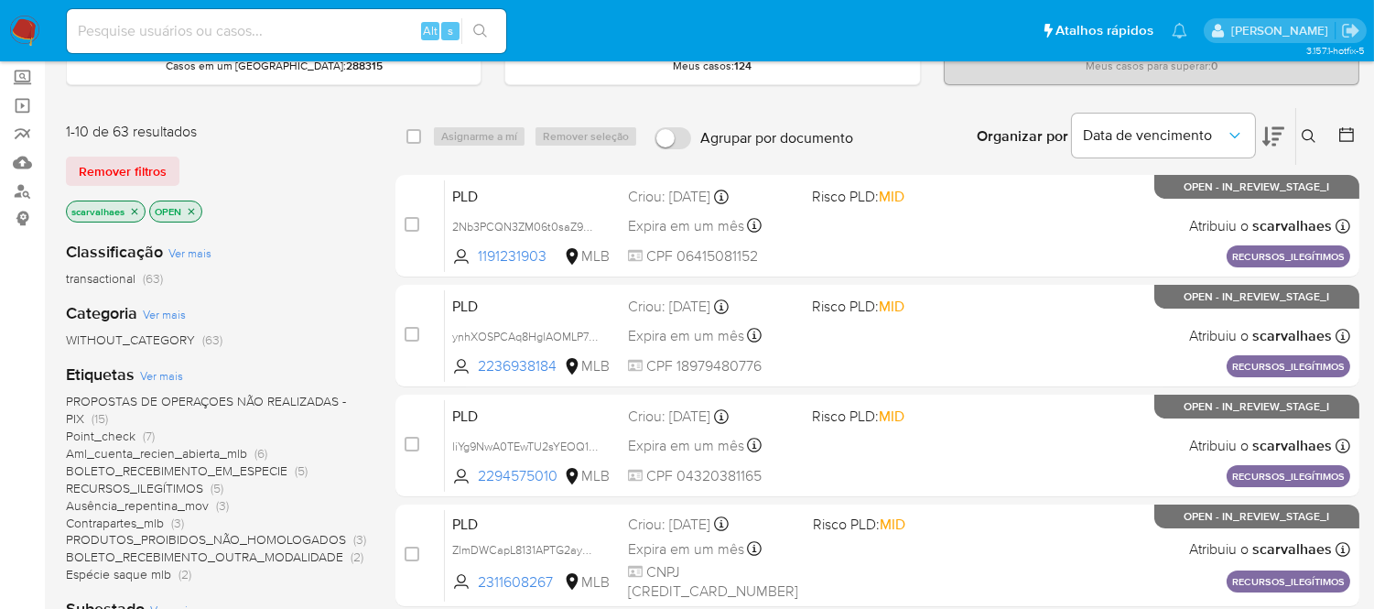
scroll to position [203, 0]
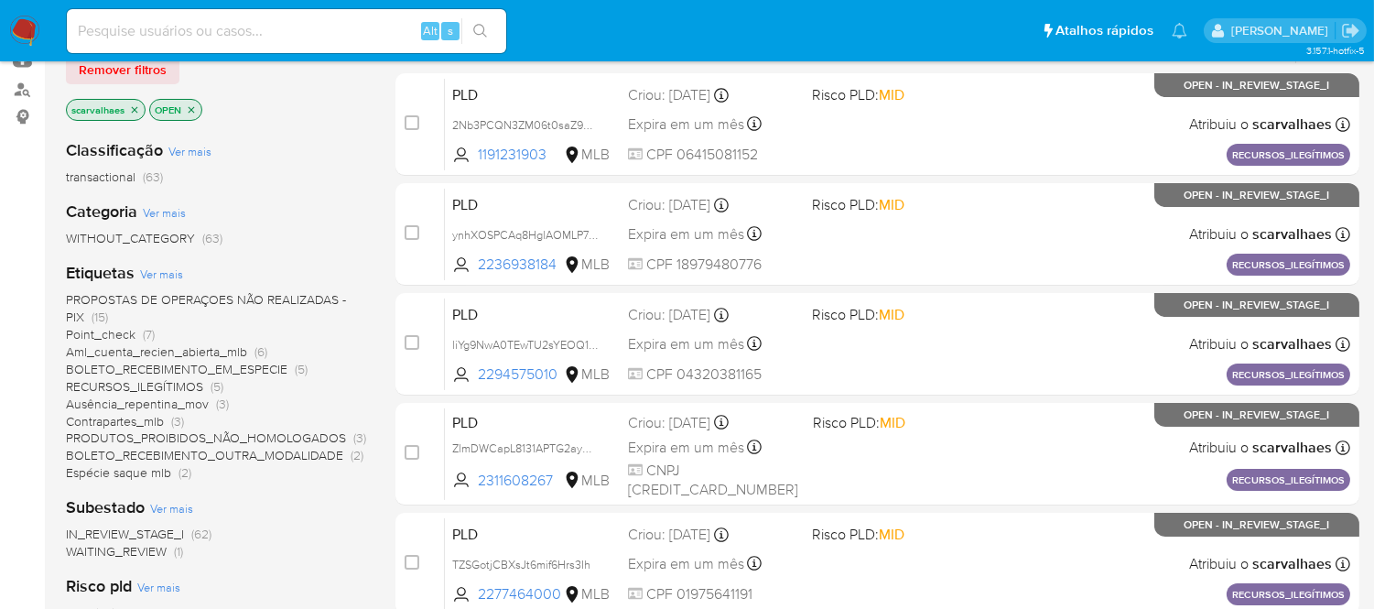
click at [174, 422] on span "(3)" at bounding box center [177, 421] width 13 height 18
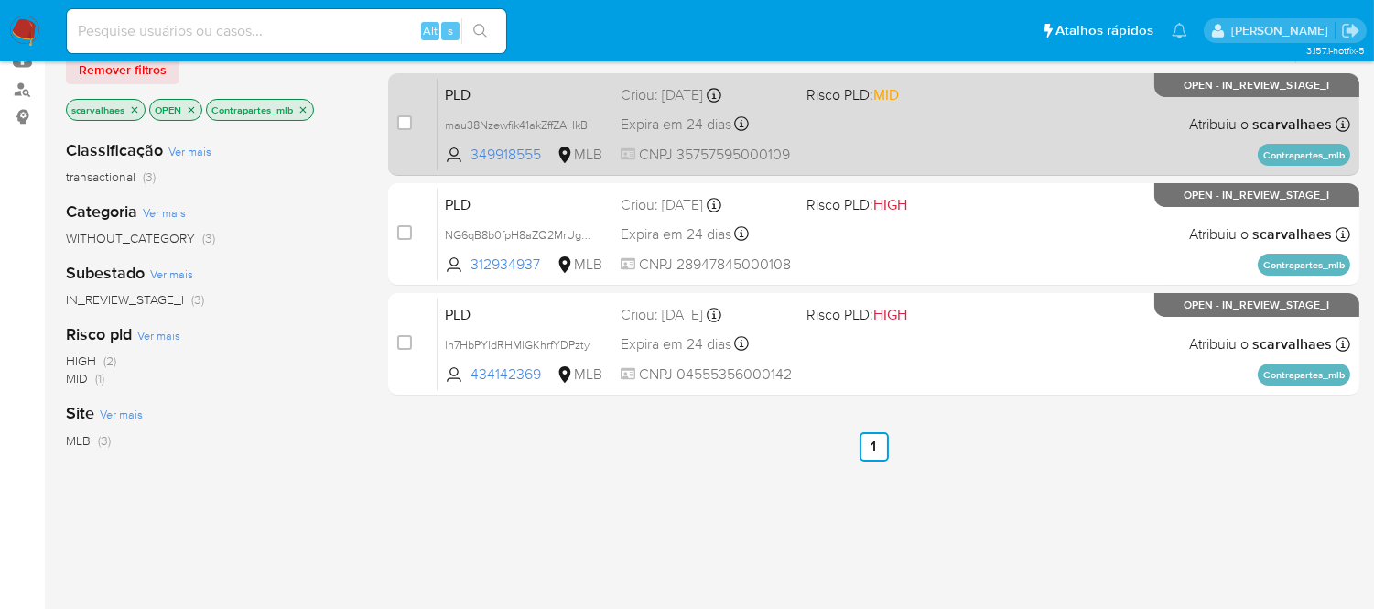
click at [816, 135] on div "PLD mau38Nzewfik41akZffZAHkB 349918555 MLB Risco PLD: MID Criou: 12/08/2025 Cri…" at bounding box center [894, 124] width 913 height 92
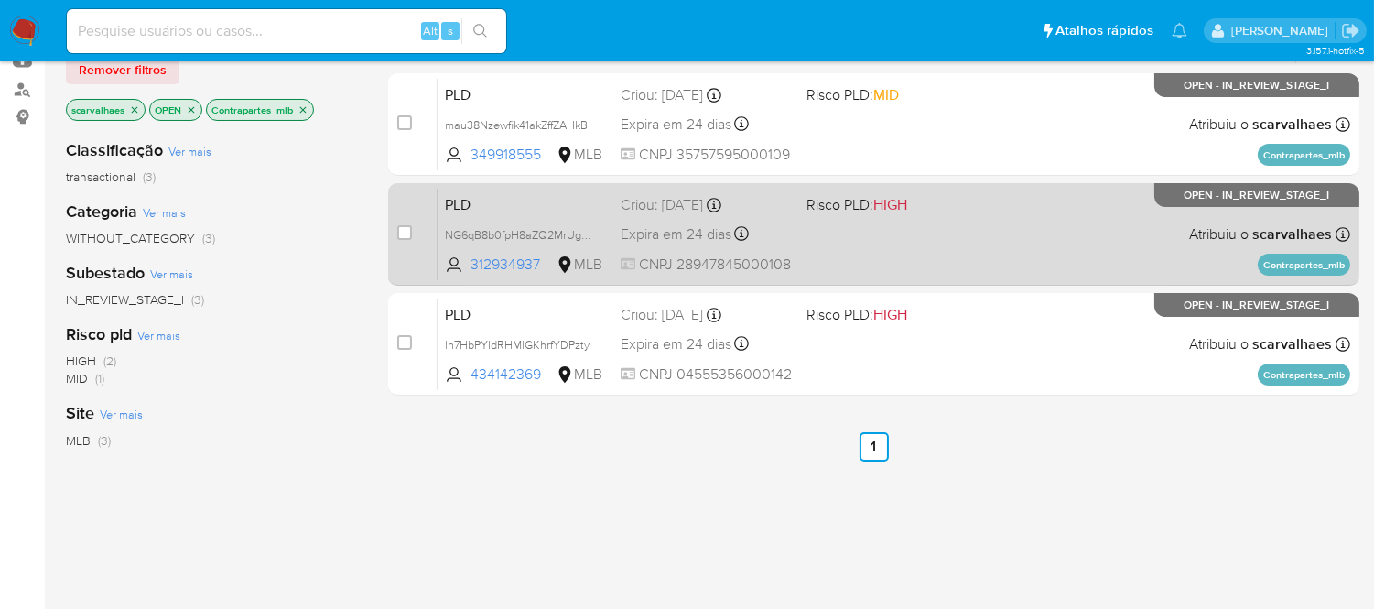
click at [940, 245] on div "PLD NG6qB8b0fpH8aZQ2MrUgouRw 312934937 MLB Risco PLD: HIGH Criou: 12/08/2025 Cr…" at bounding box center [894, 234] width 913 height 92
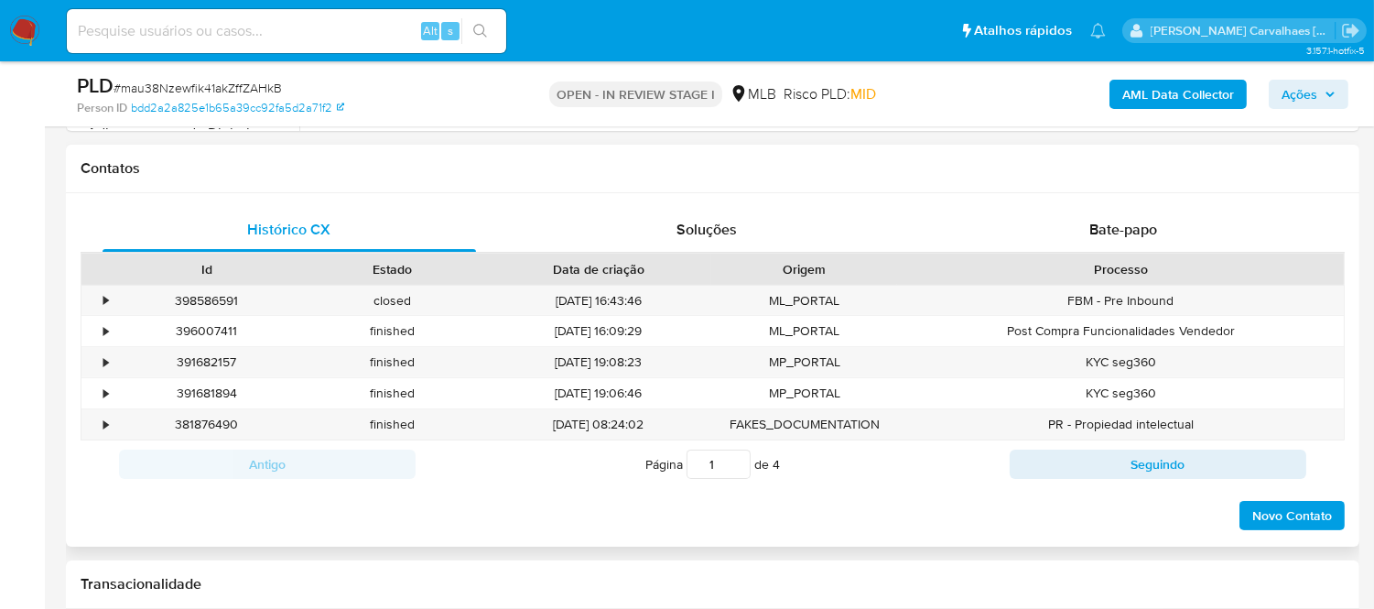
select select "10"
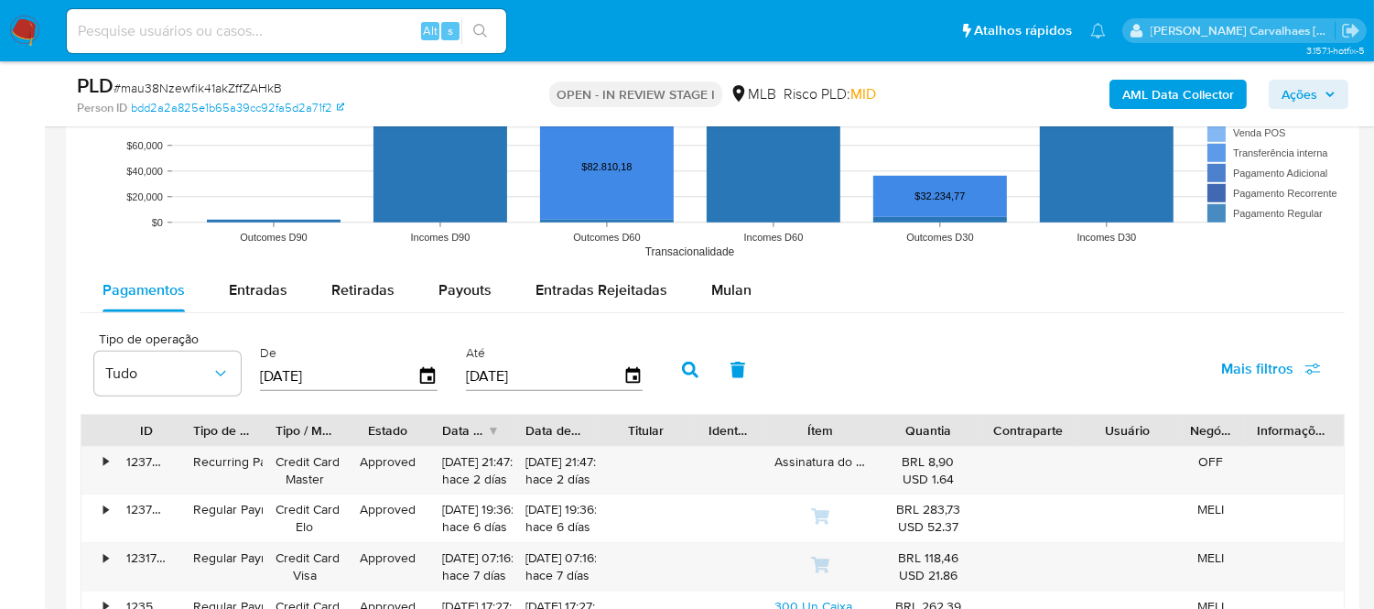
scroll to position [1933, 0]
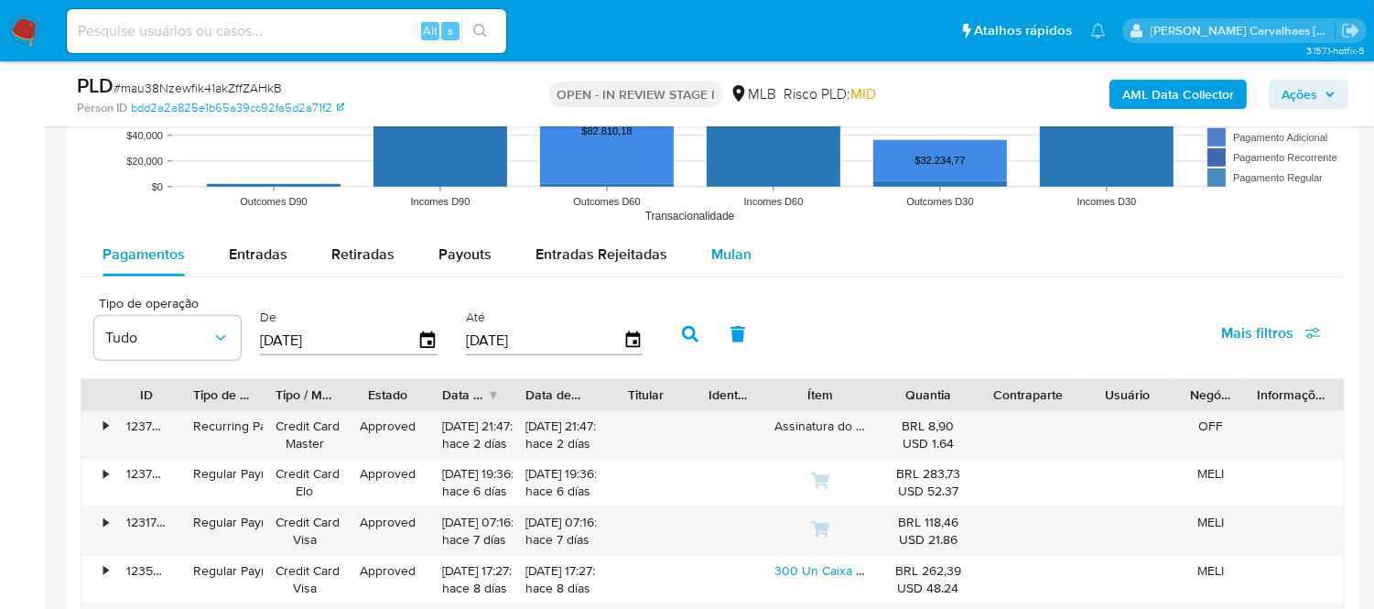
click at [734, 251] on span "Mulan" at bounding box center [731, 254] width 40 height 21
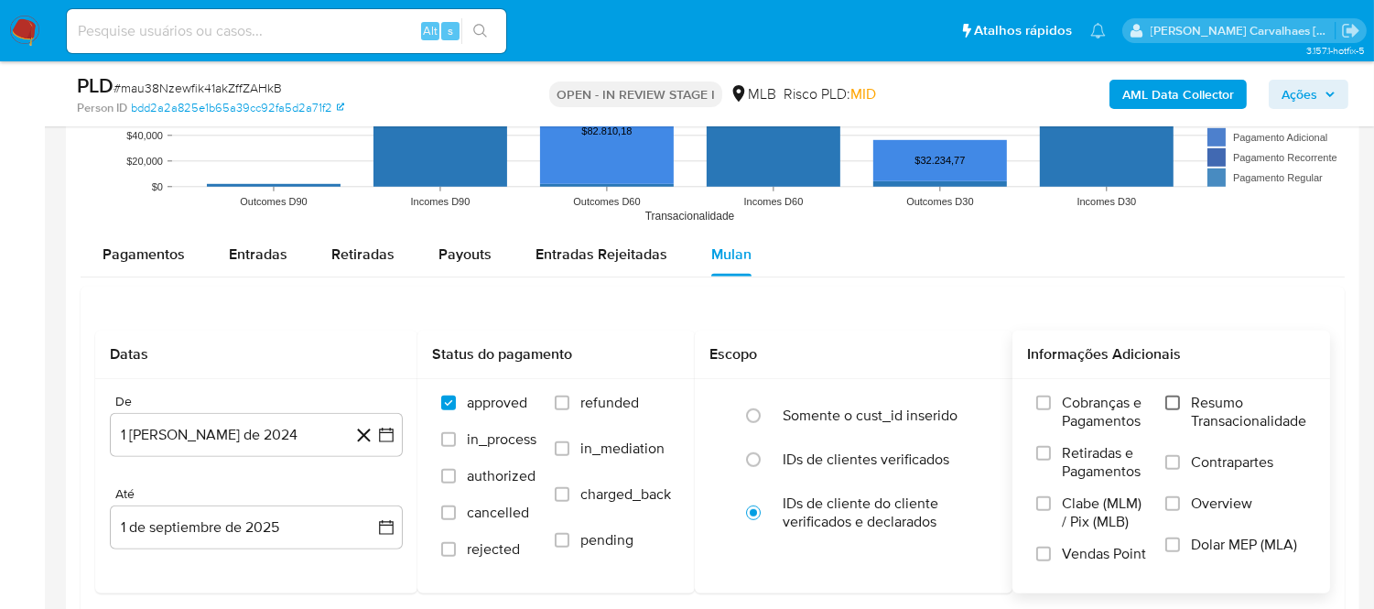
click at [1169, 407] on input "Resumo Transacionalidade" at bounding box center [1172, 402] width 15 height 15
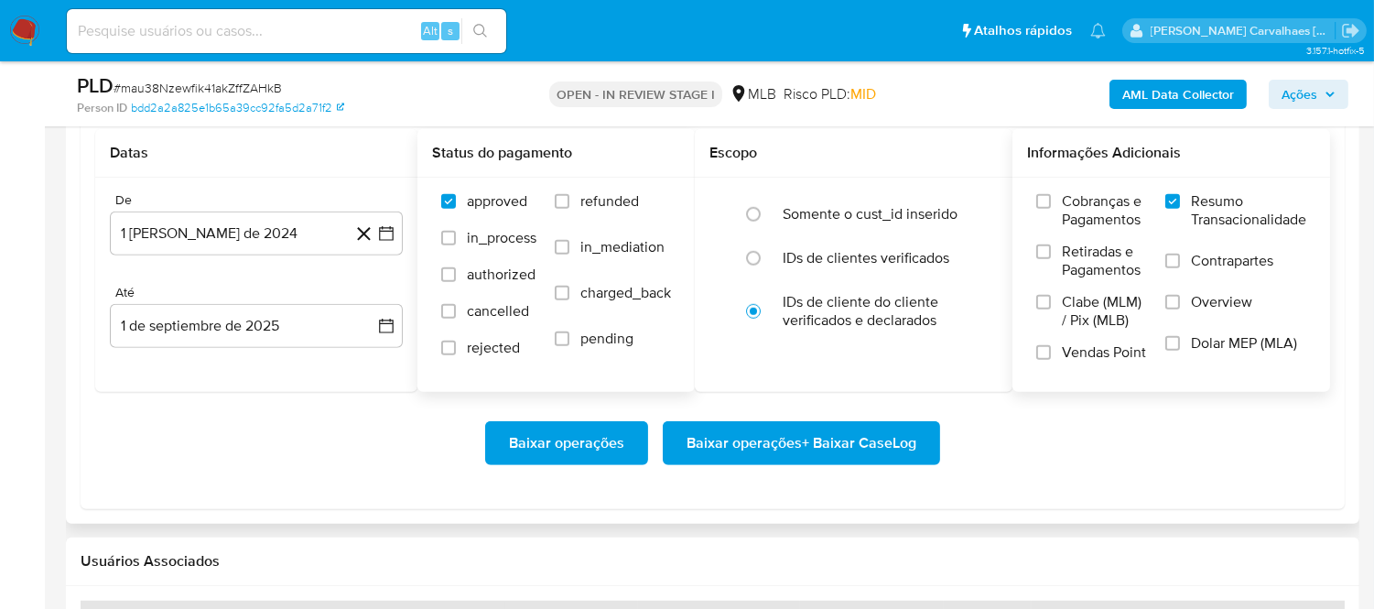
scroll to position [2136, 0]
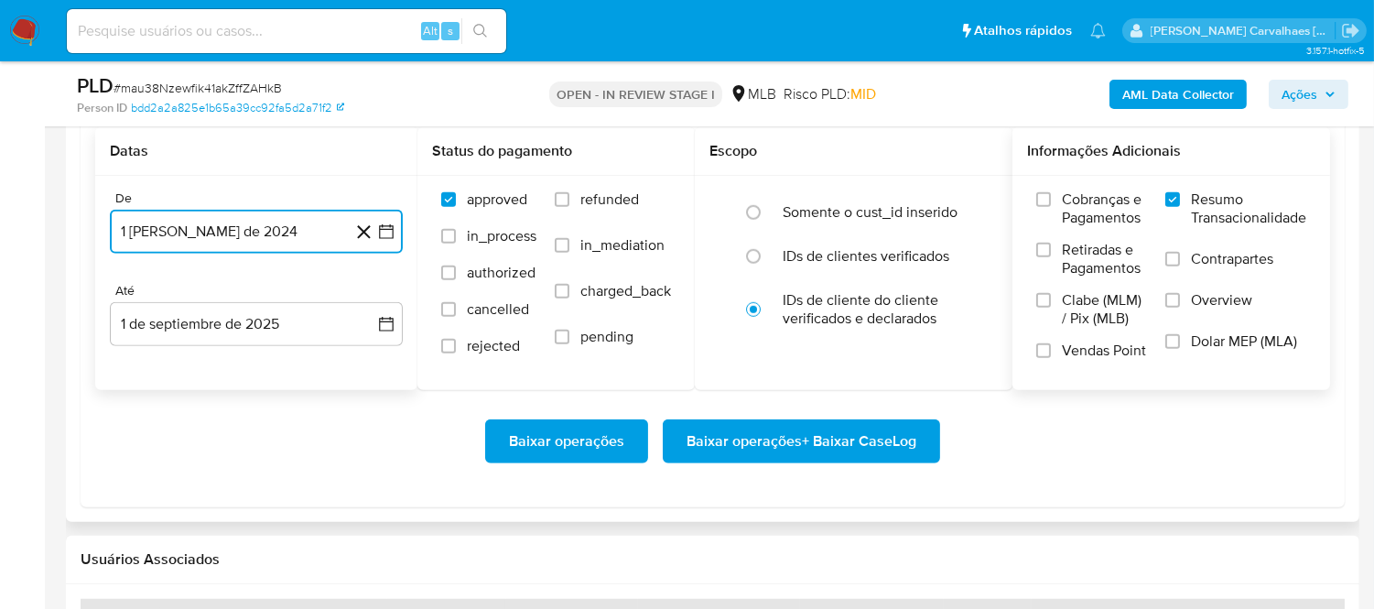
click at [383, 235] on icon "button" at bounding box center [386, 231] width 18 height 18
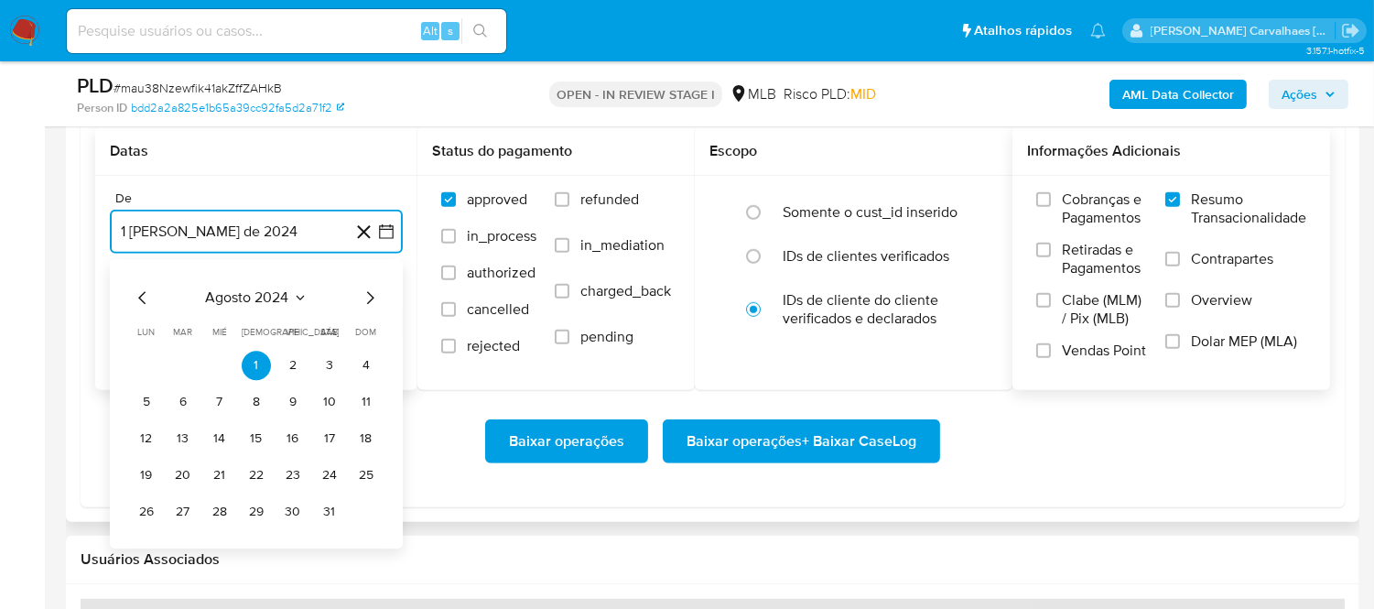
click at [371, 298] on icon "Mes siguiente" at bounding box center [370, 298] width 22 height 22
click at [371, 295] on icon "Mes siguiente" at bounding box center [370, 298] width 22 height 22
click at [370, 295] on icon "Mes siguiente" at bounding box center [370, 298] width 22 height 22
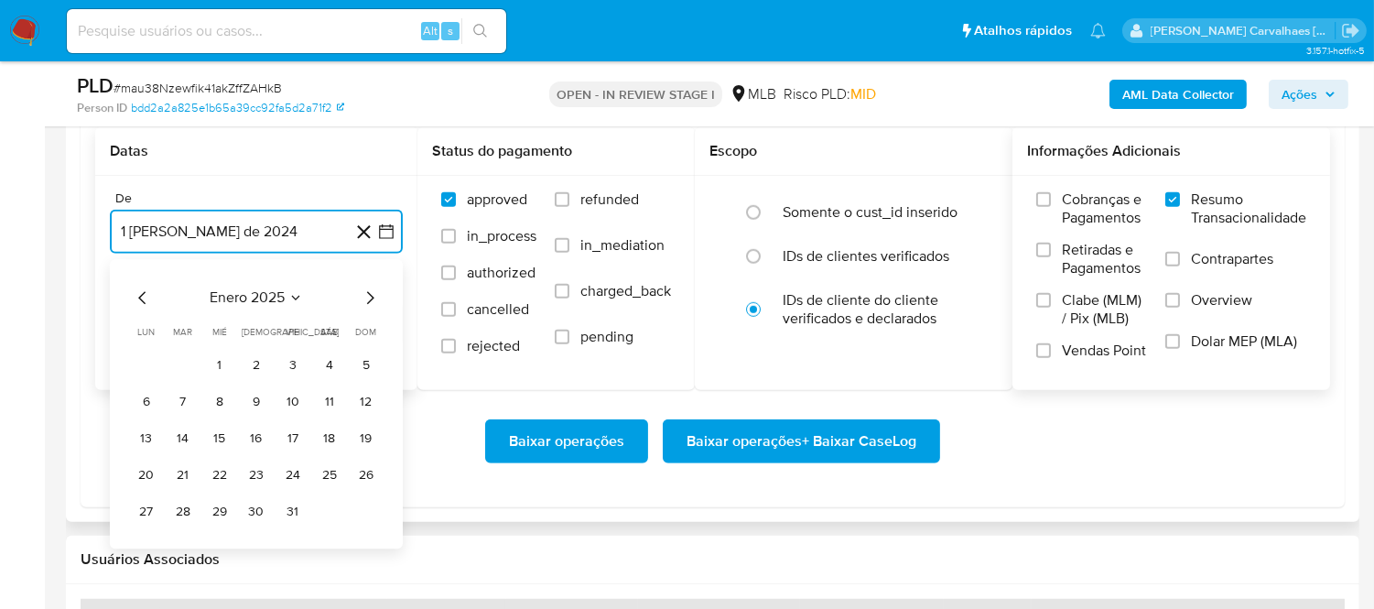
click at [370, 295] on icon "Mes siguiente" at bounding box center [370, 298] width 22 height 22
click at [370, 302] on icon "Mes siguiente" at bounding box center [370, 297] width 7 height 13
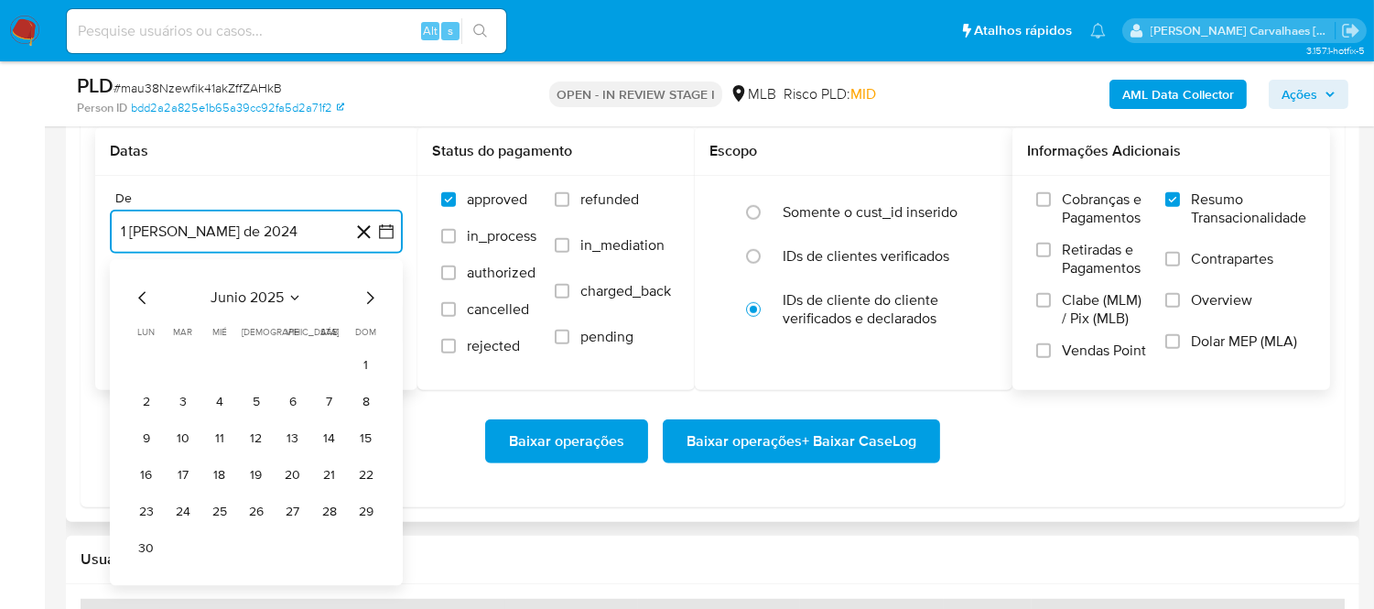
click at [370, 302] on icon "Mes siguiente" at bounding box center [370, 297] width 7 height 13
click at [138, 294] on icon "Mes anterior" at bounding box center [143, 298] width 22 height 22
click at [147, 553] on button "30" at bounding box center [146, 548] width 29 height 29
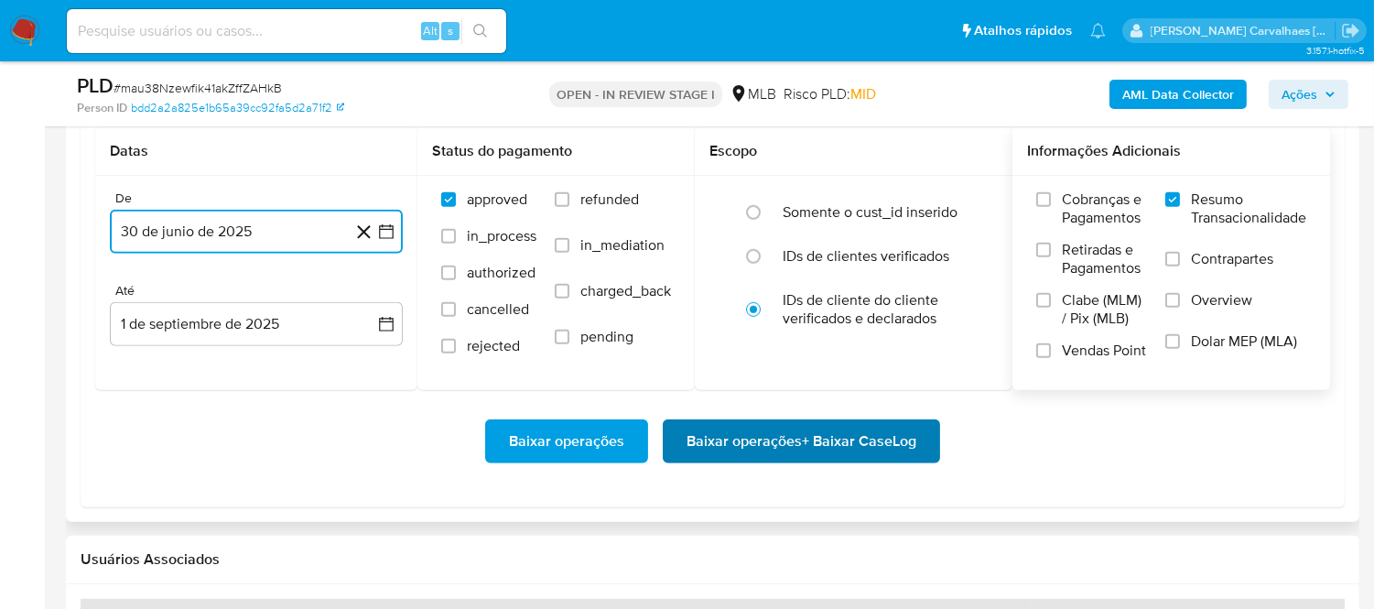
click at [729, 449] on span "Baixar operações + Baixar CaseLog" at bounding box center [802, 441] width 230 height 40
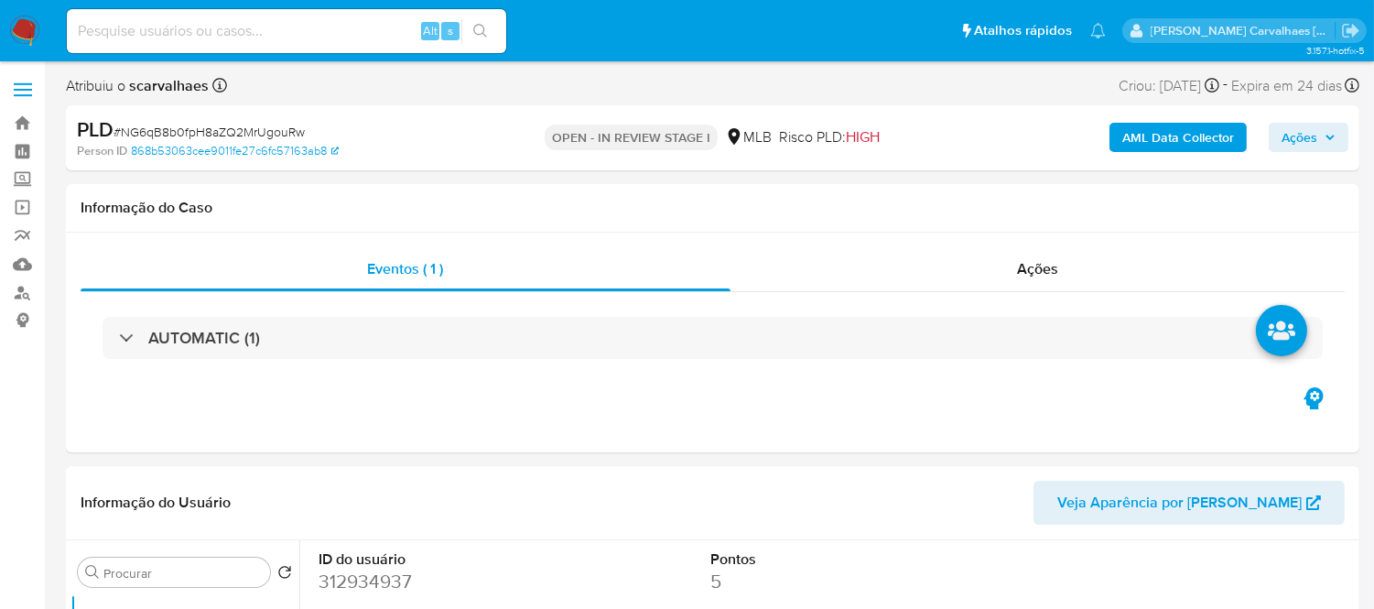
select select "10"
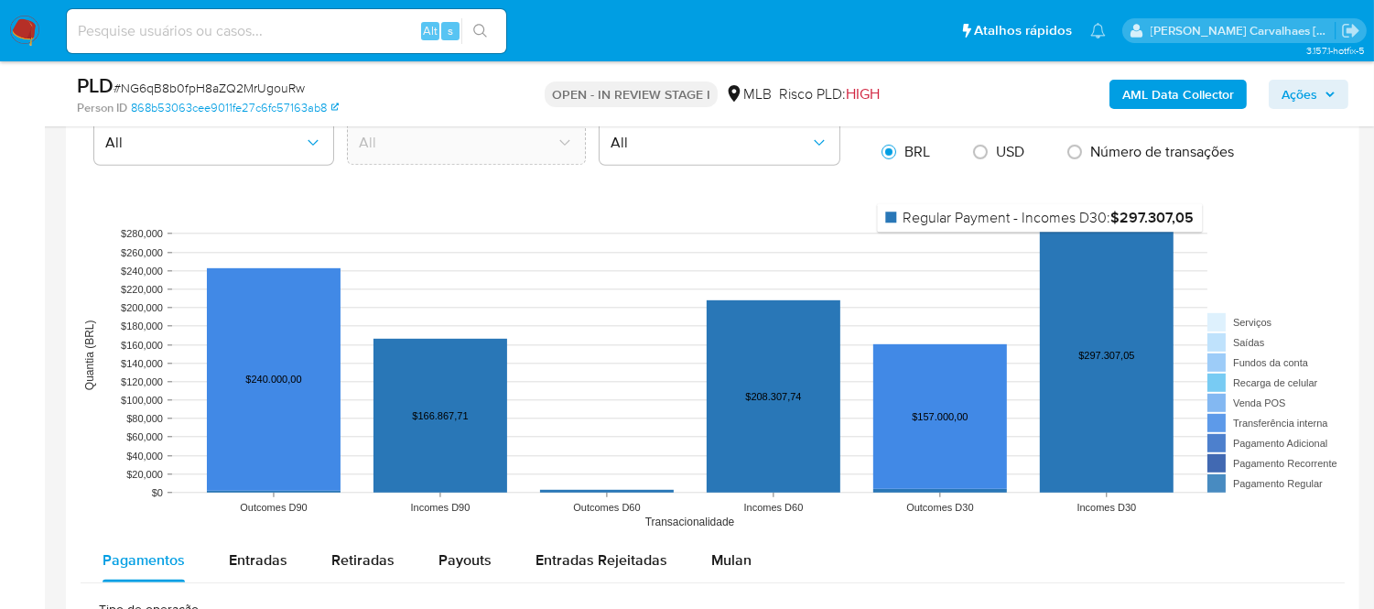
scroll to position [1933, 0]
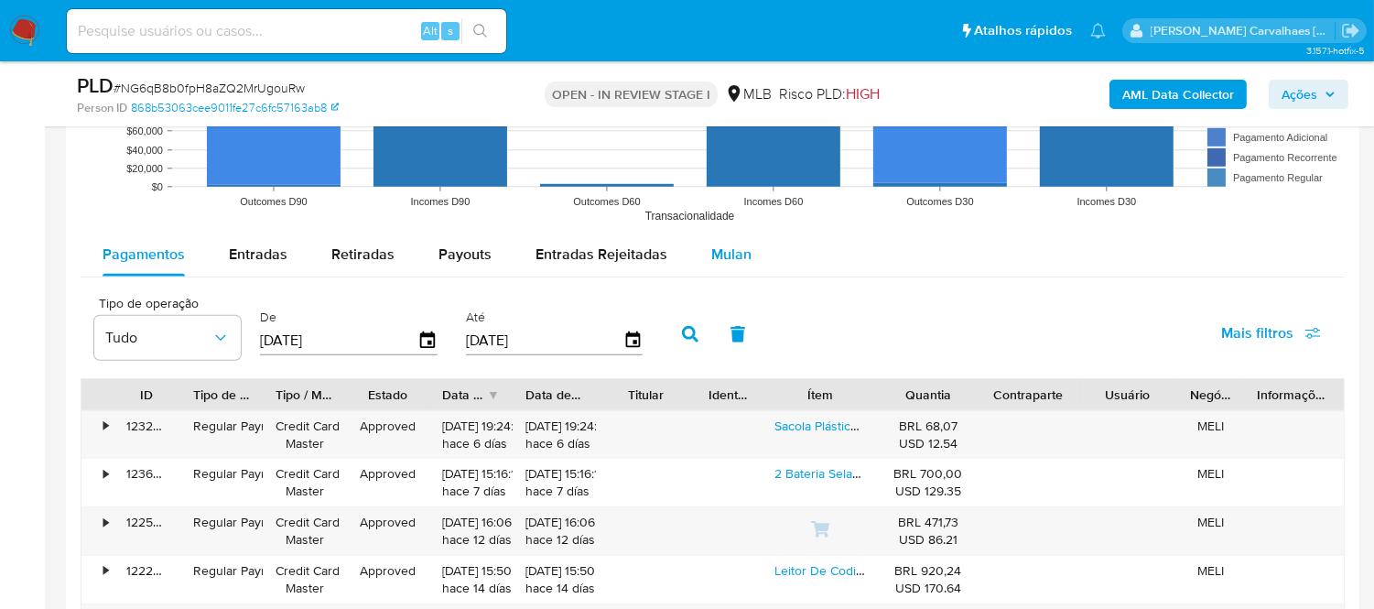
drag, startPoint x: 721, startPoint y: 257, endPoint x: 752, endPoint y: 271, distance: 33.2
click at [721, 257] on span "Mulan" at bounding box center [731, 254] width 40 height 21
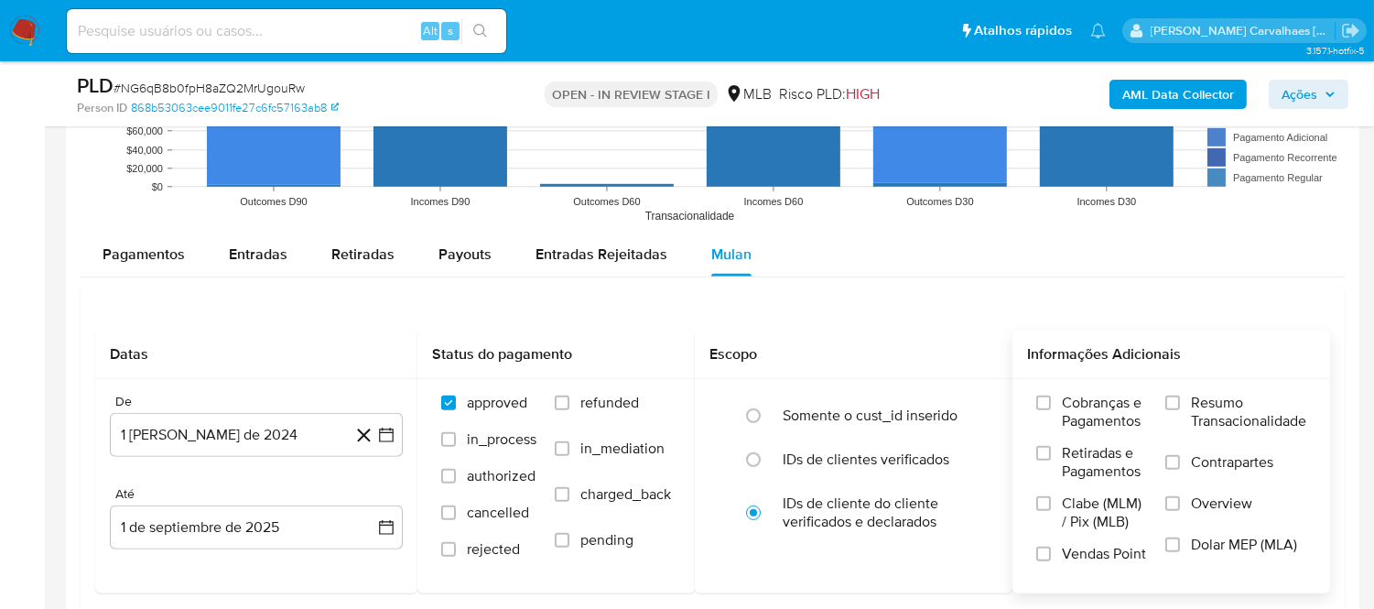
click at [1163, 397] on div "Cobranças e Pagamentos Retiradas e Pagamentos Clabe (MLM) / Pix (MLB) Vendas Po…" at bounding box center [1171, 485] width 288 height 183
click at [1167, 407] on input "Resumo Transacionalidade" at bounding box center [1172, 402] width 15 height 15
click at [383, 431] on icon "button" at bounding box center [386, 435] width 15 height 15
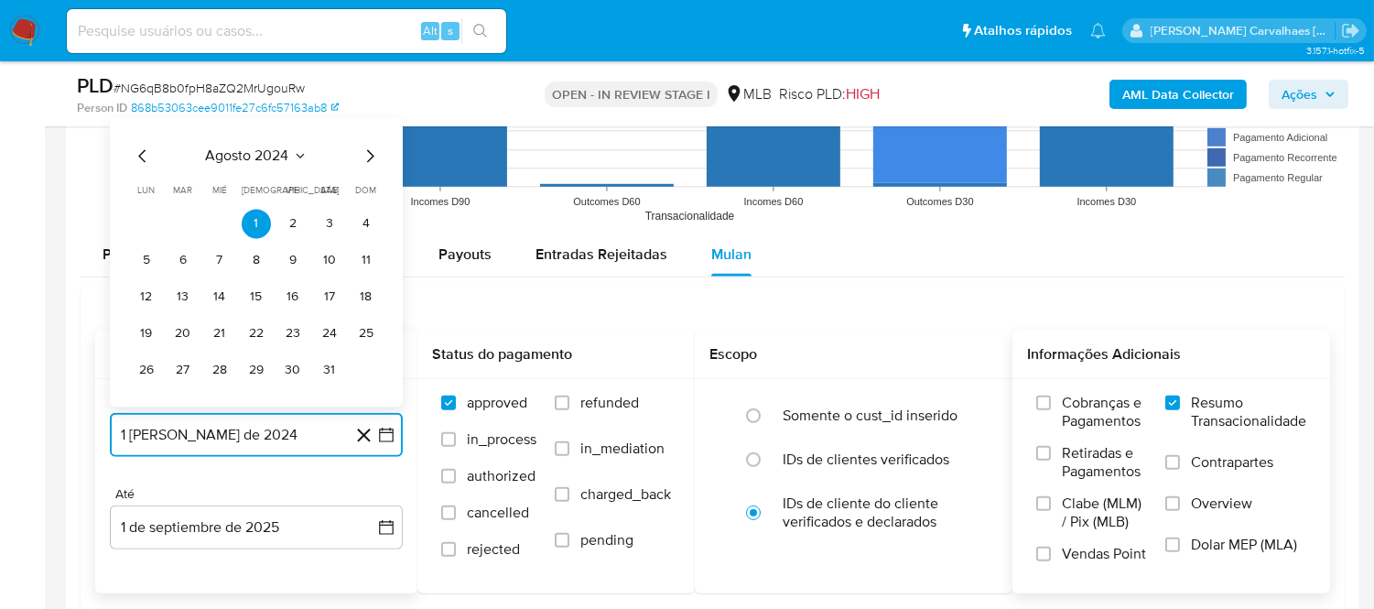
click at [369, 157] on icon "Mes siguiente" at bounding box center [370, 156] width 22 height 22
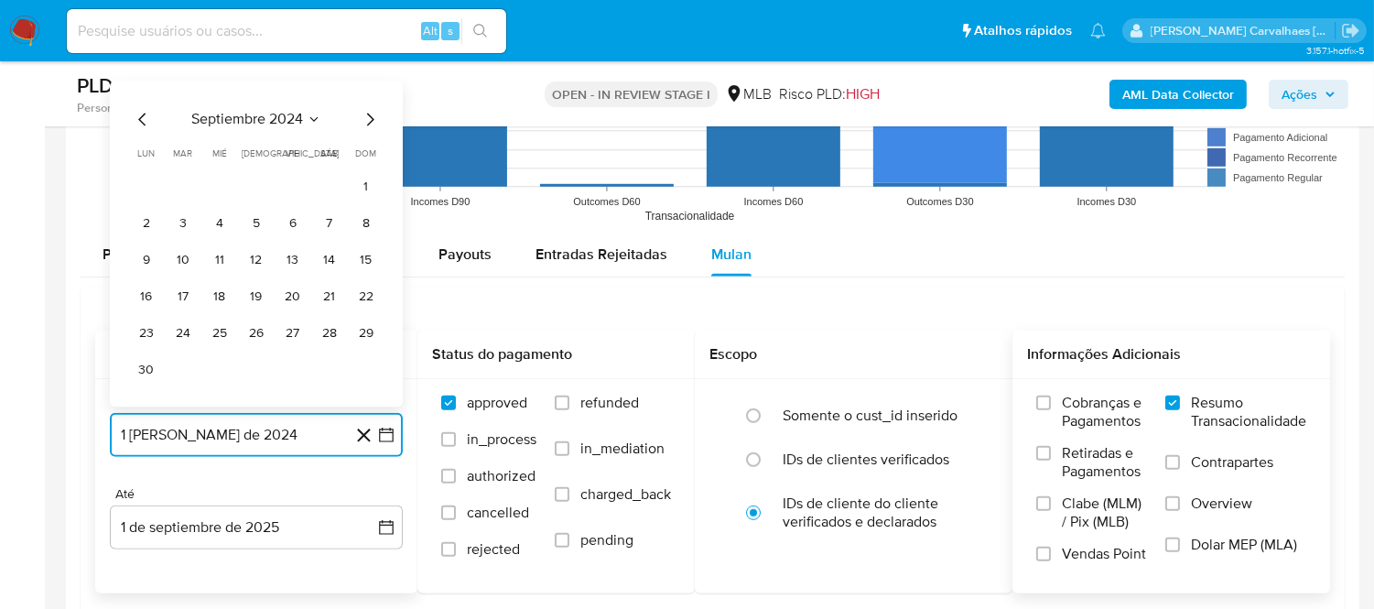
click at [366, 126] on icon "Mes siguiente" at bounding box center [370, 119] width 22 height 22
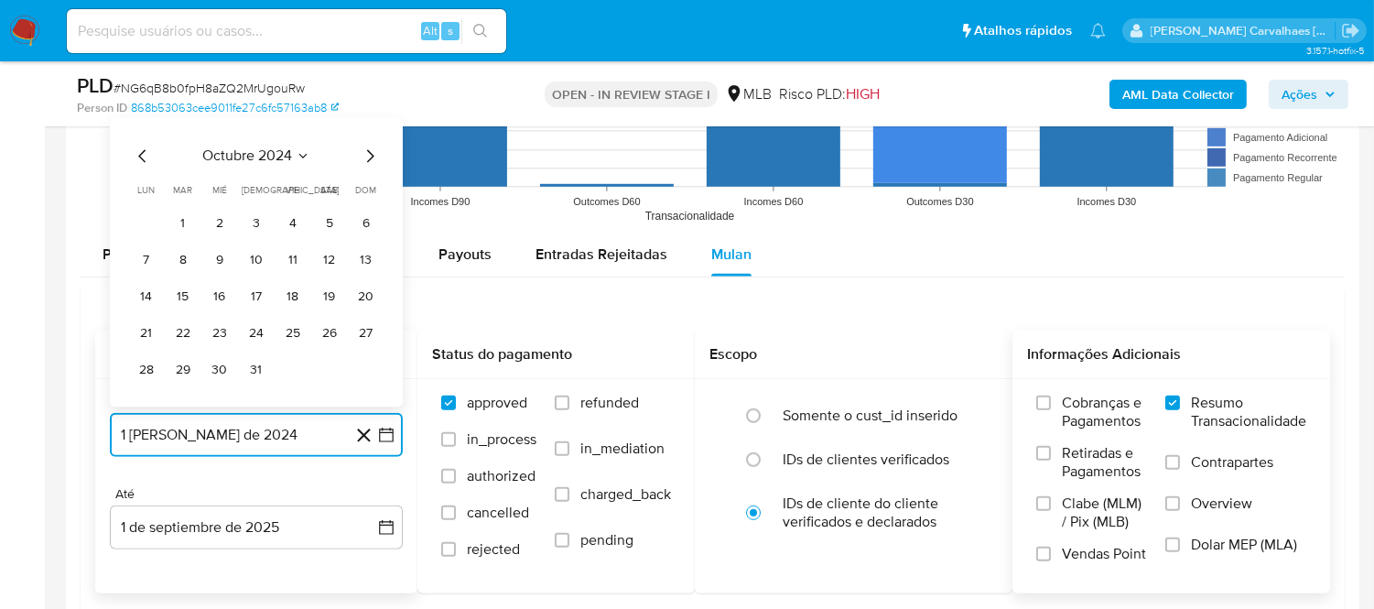
click at [363, 154] on icon "Mes siguiente" at bounding box center [370, 156] width 22 height 22
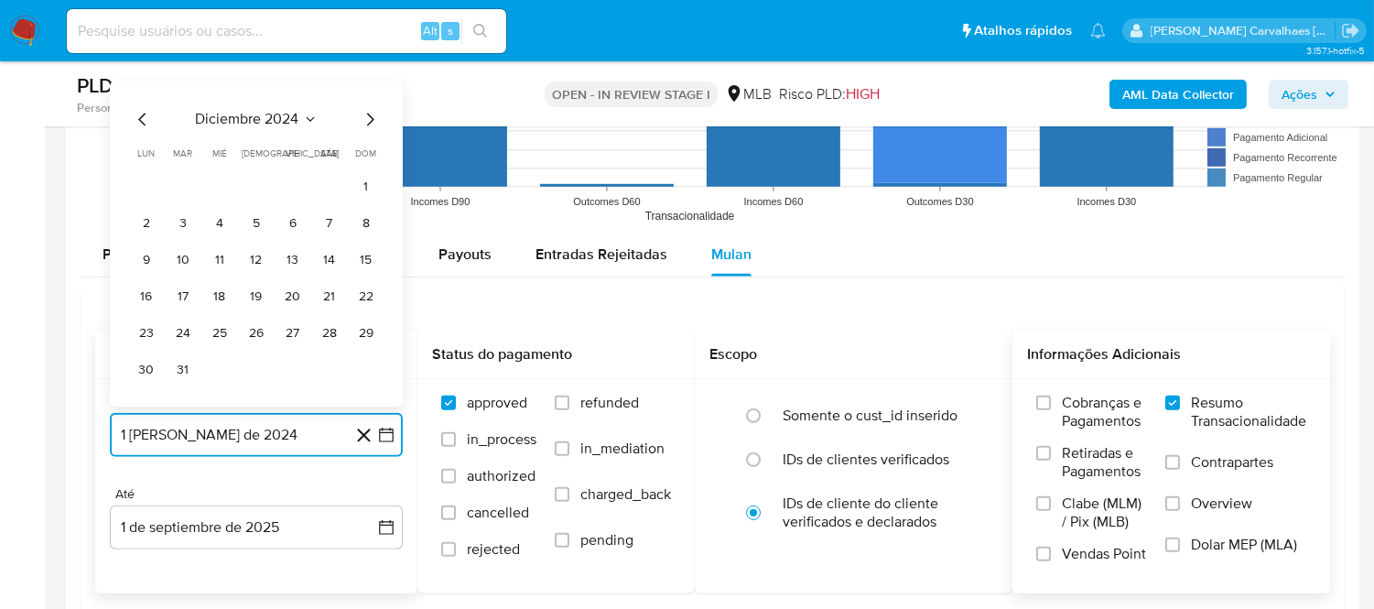
click at [366, 122] on icon "Mes siguiente" at bounding box center [370, 119] width 22 height 22
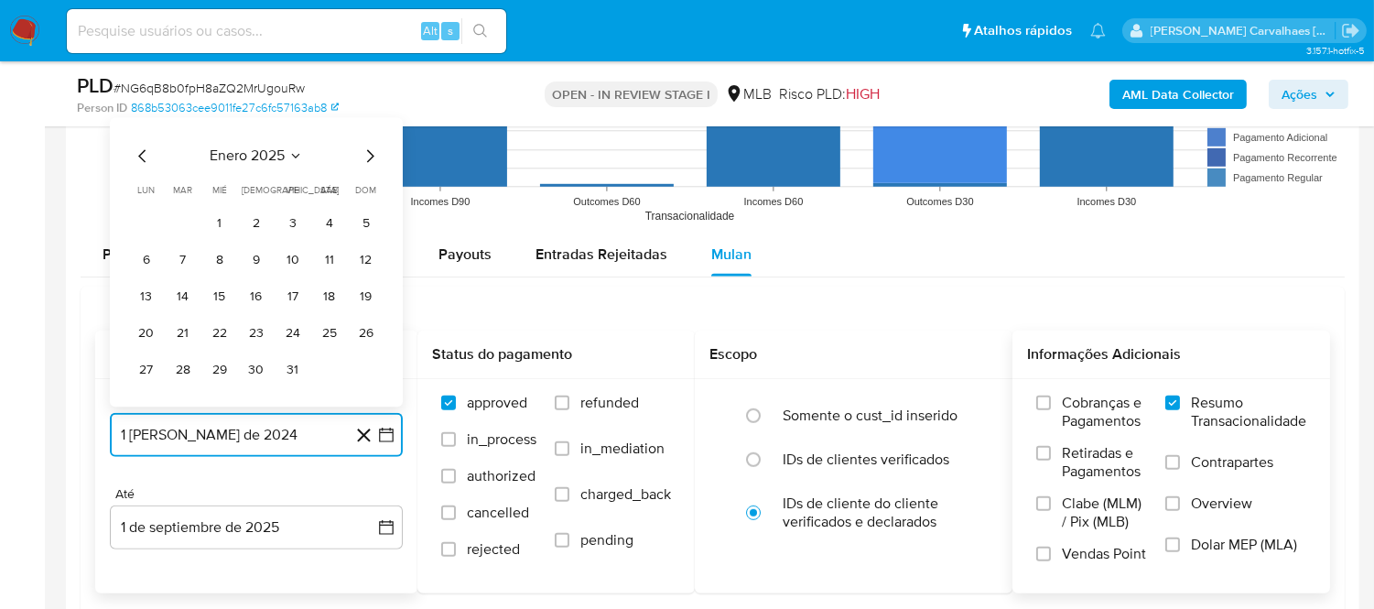
click at [368, 156] on icon "Mes siguiente" at bounding box center [370, 156] width 22 height 22
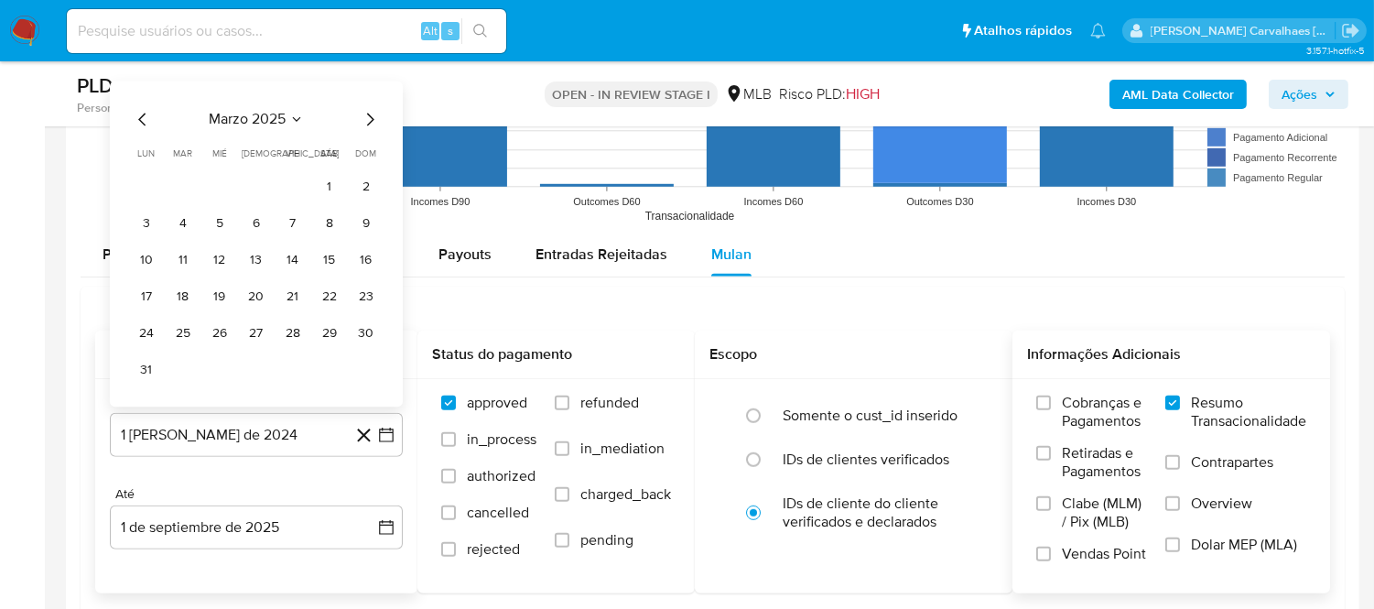
click at [368, 156] on span "dom" at bounding box center [366, 153] width 21 height 14
click at [368, 130] on icon "Mes siguiente" at bounding box center [370, 119] width 22 height 22
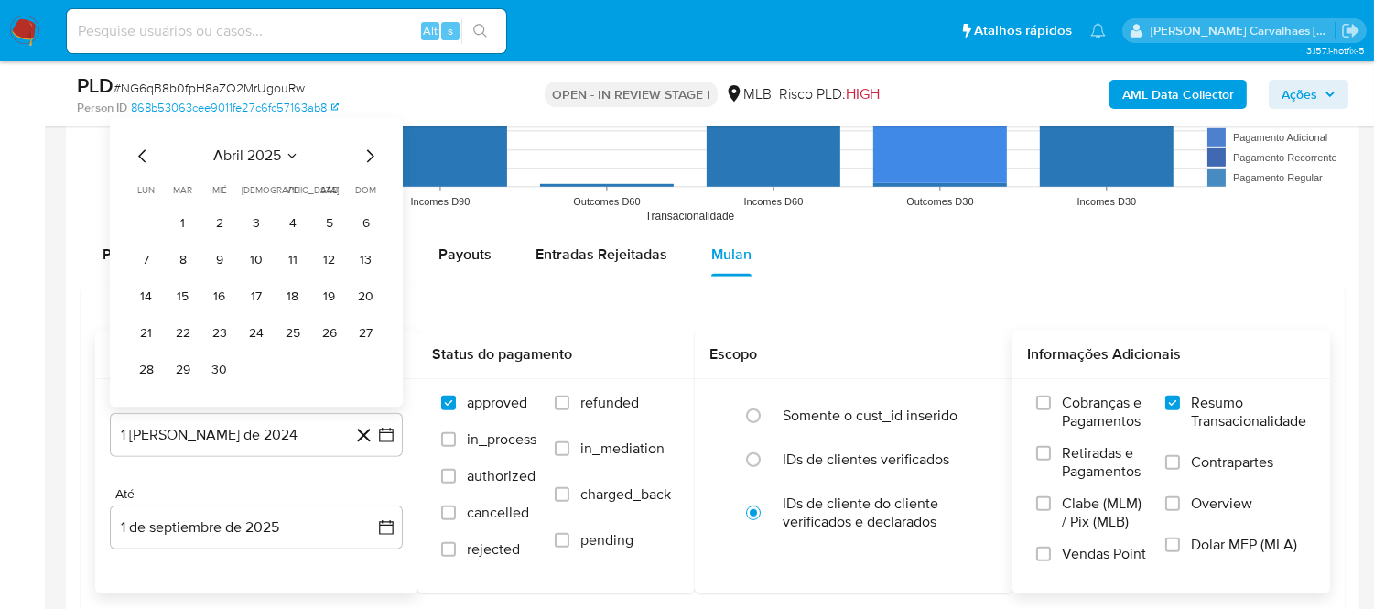
click at [363, 159] on icon "Mes siguiente" at bounding box center [370, 156] width 22 height 22
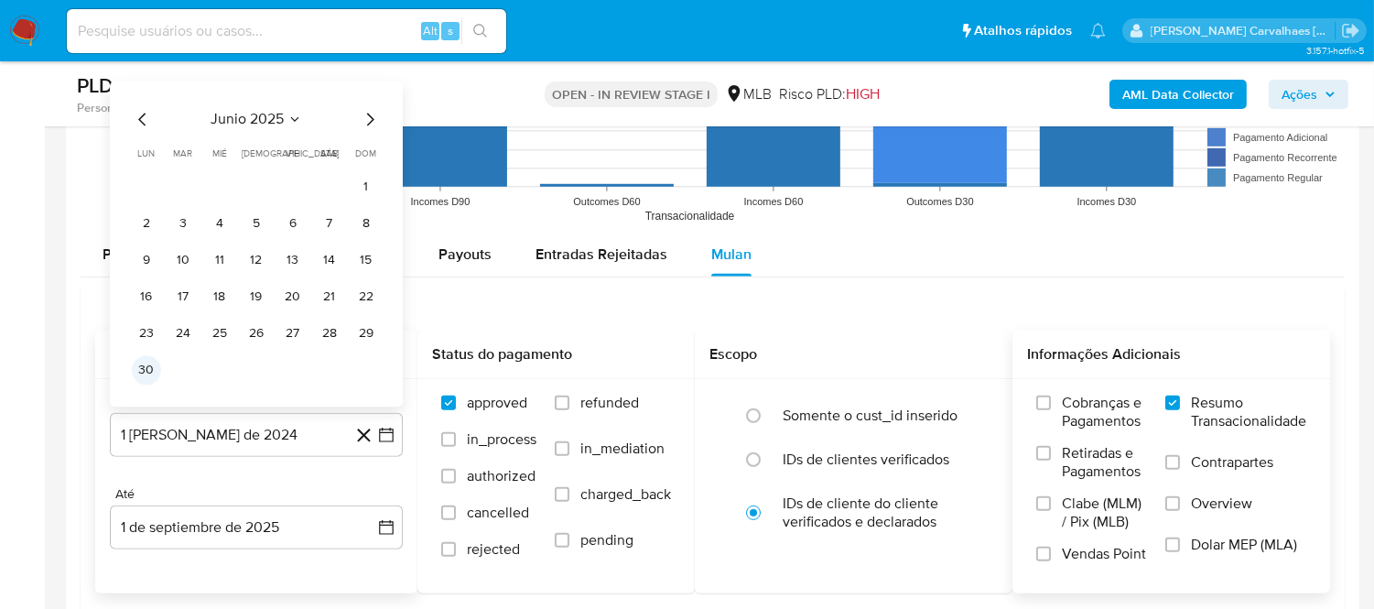
click at [140, 359] on button "30" at bounding box center [146, 369] width 29 height 29
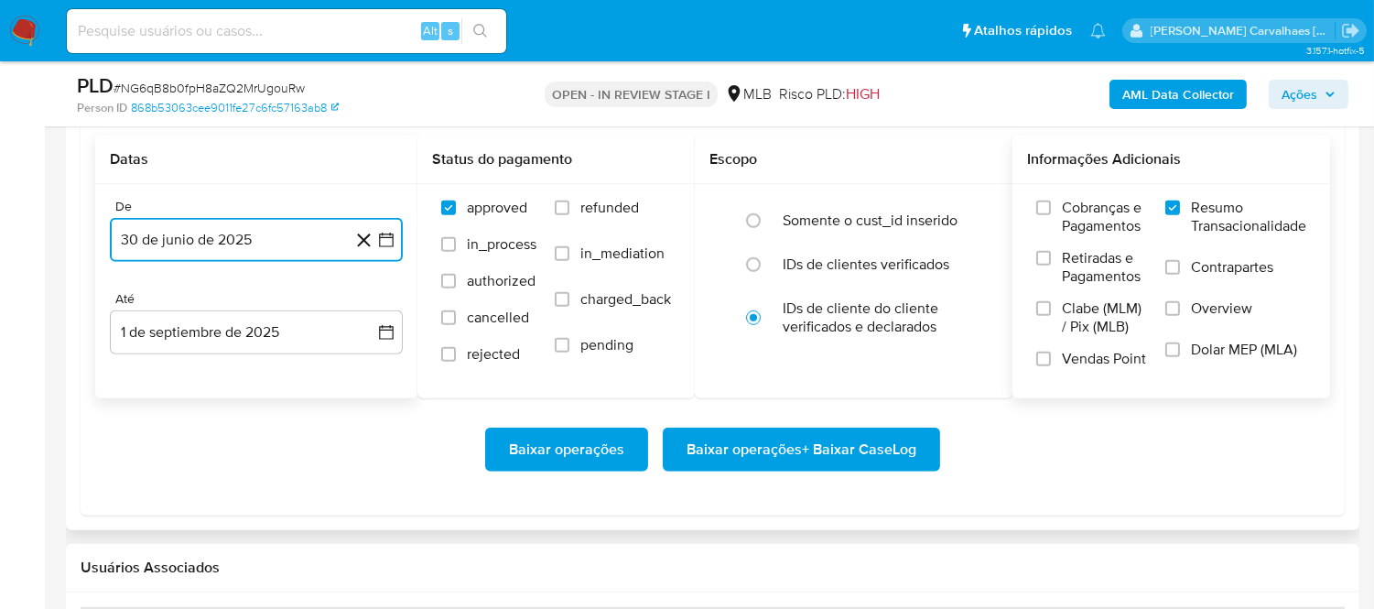
scroll to position [2136, 0]
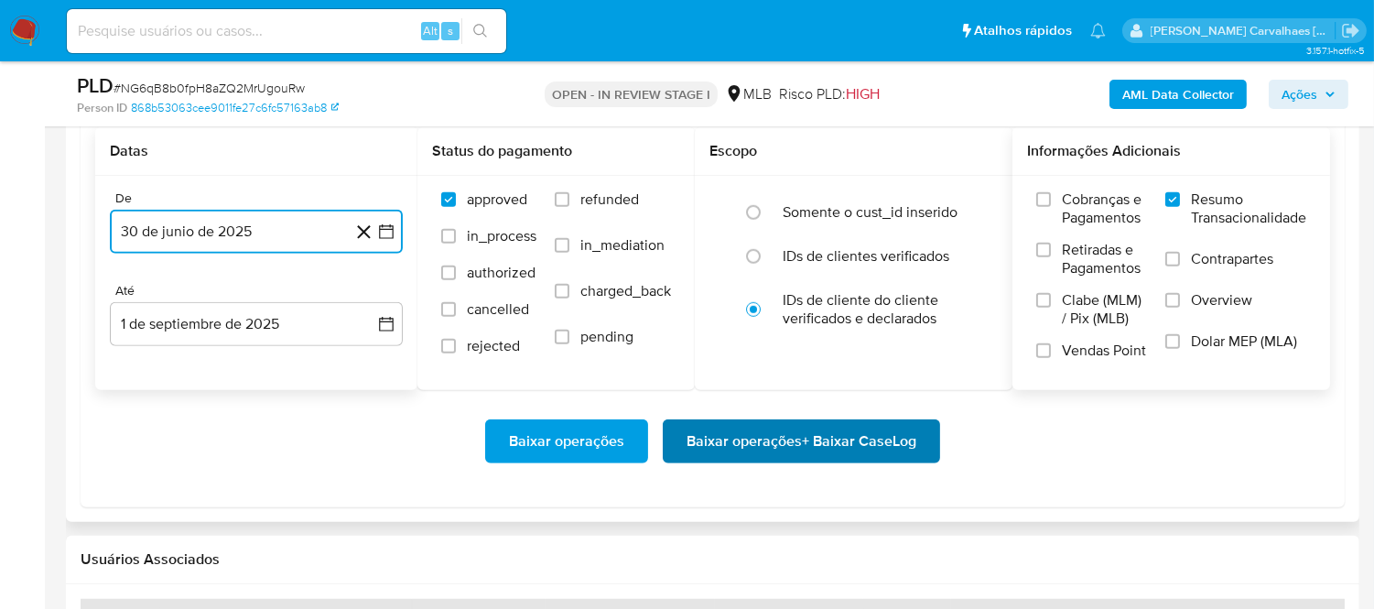
click at [742, 443] on span "Baixar operações + Baixar CaseLog" at bounding box center [802, 441] width 230 height 40
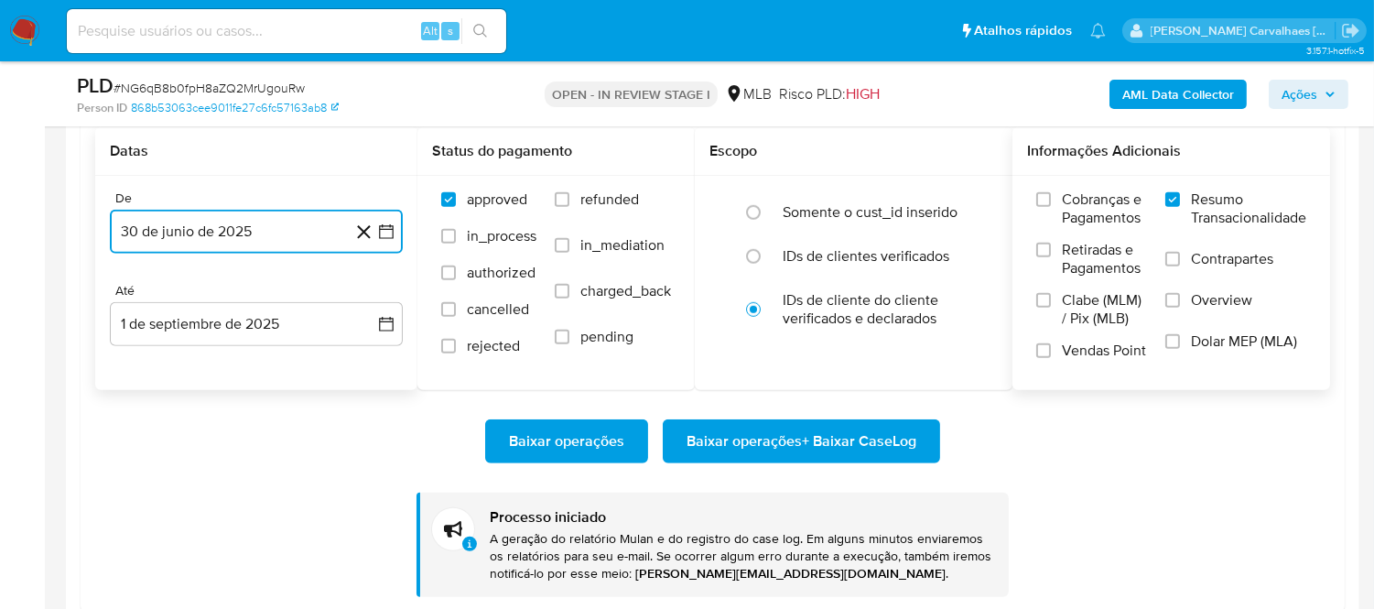
drag, startPoint x: 753, startPoint y: 439, endPoint x: 839, endPoint y: 621, distance: 200.3
